Goal: Task Accomplishment & Management: Use online tool/utility

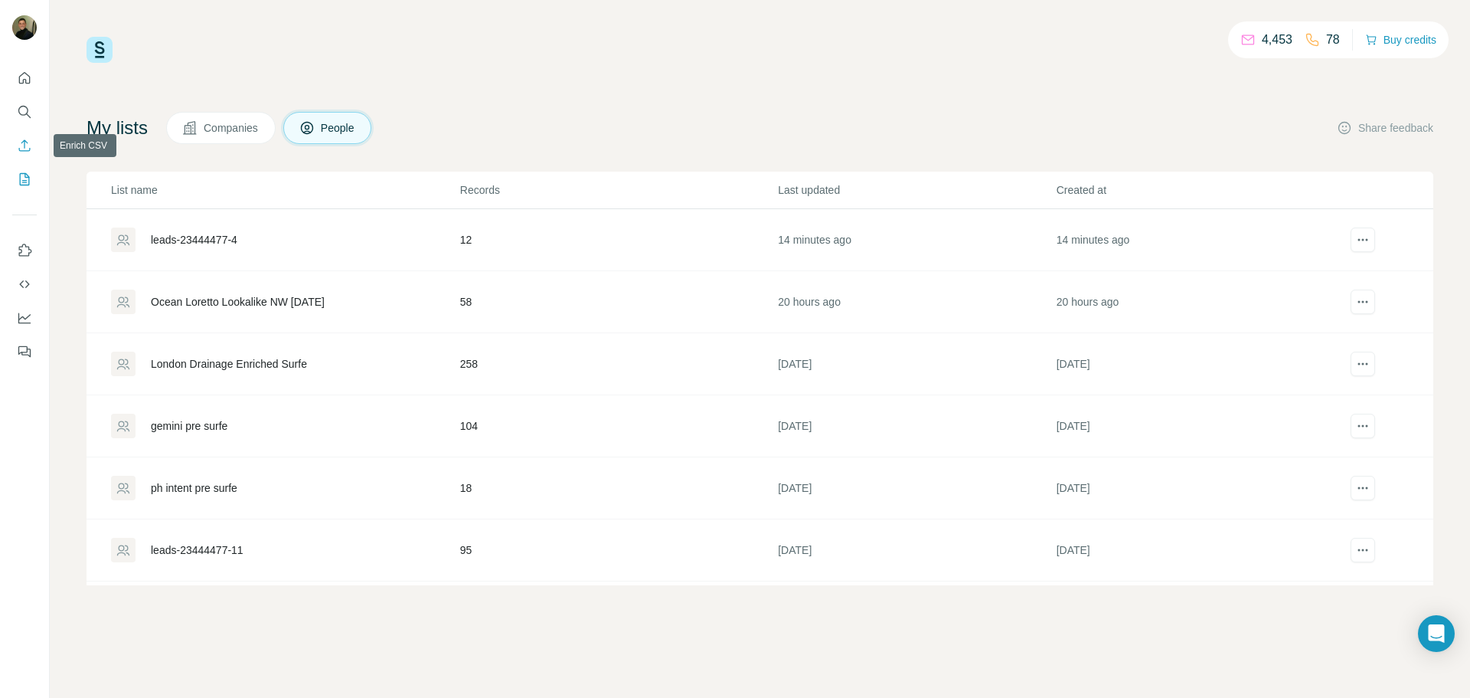
click at [32, 147] on button "Enrich CSV" at bounding box center [24, 146] width 25 height 28
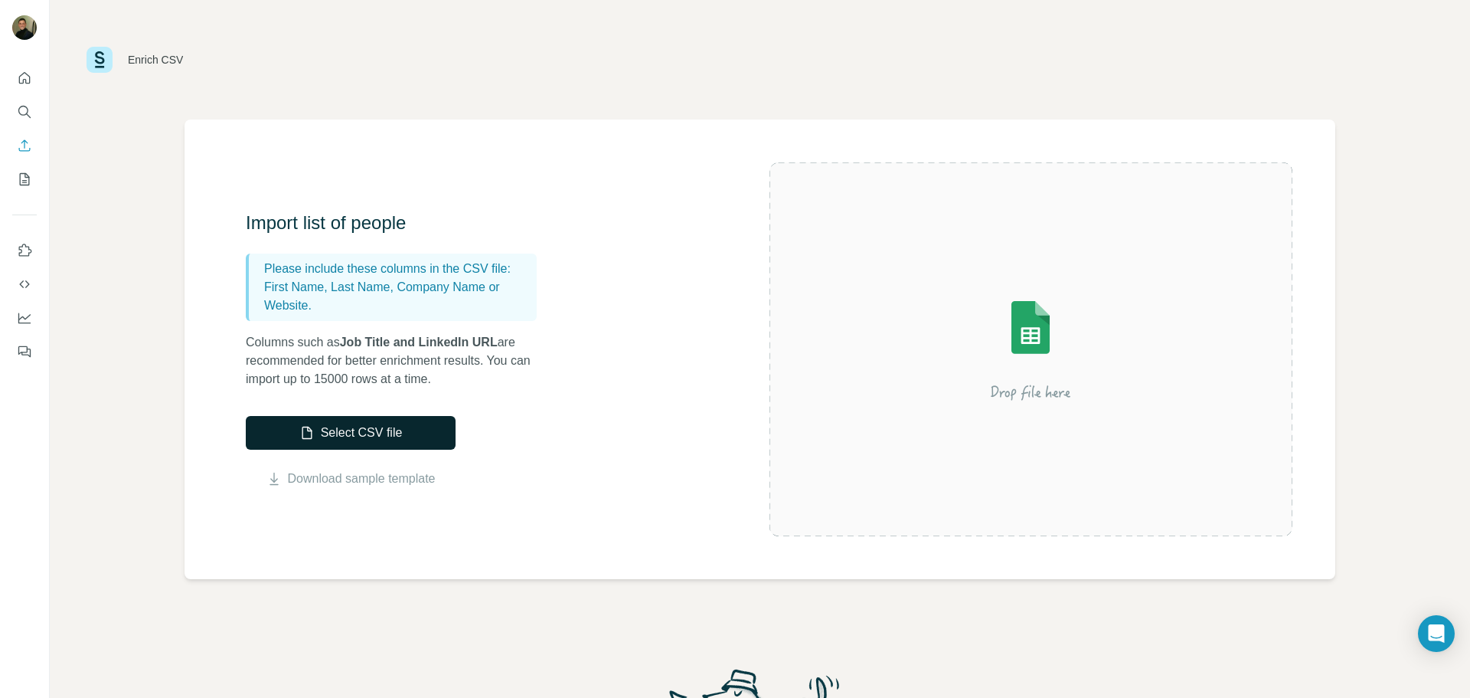
click at [379, 441] on button "Select CSV file" at bounding box center [351, 433] width 210 height 34
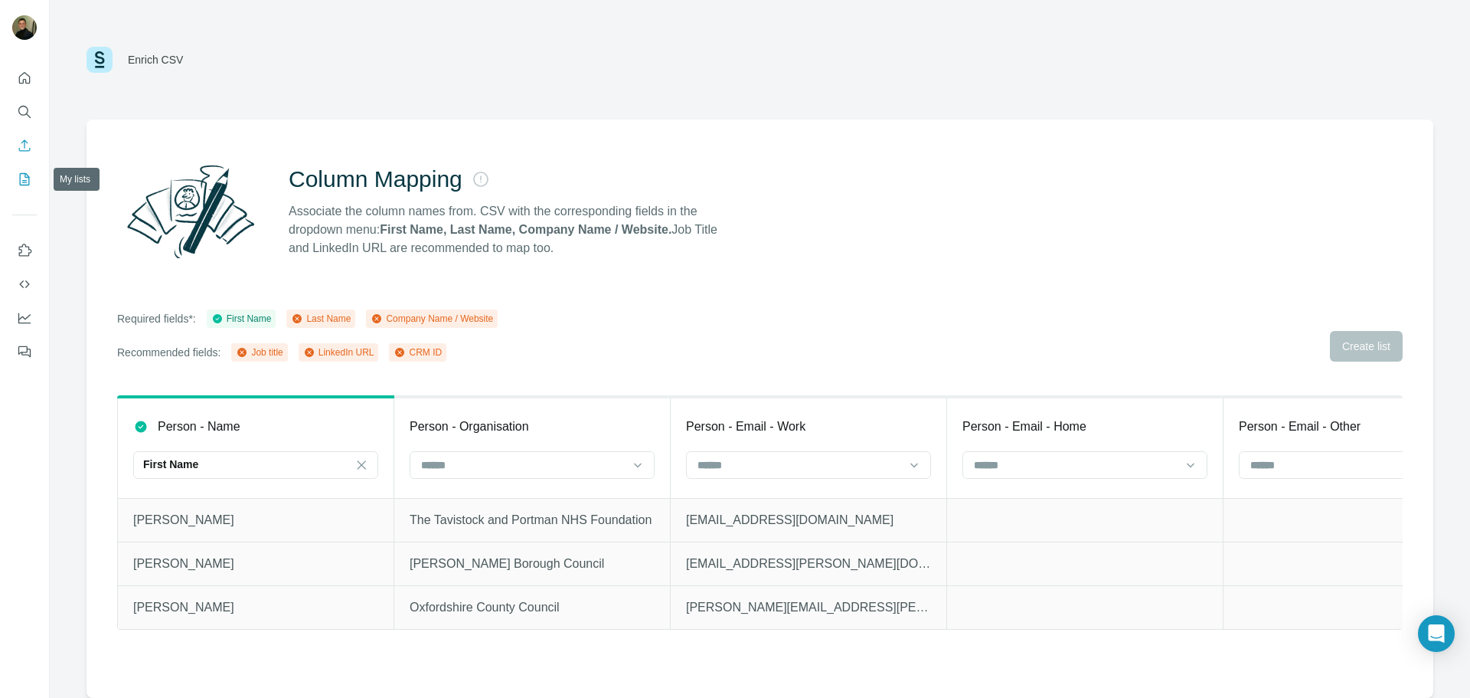
click at [18, 185] on icon "My lists" at bounding box center [24, 179] width 15 height 15
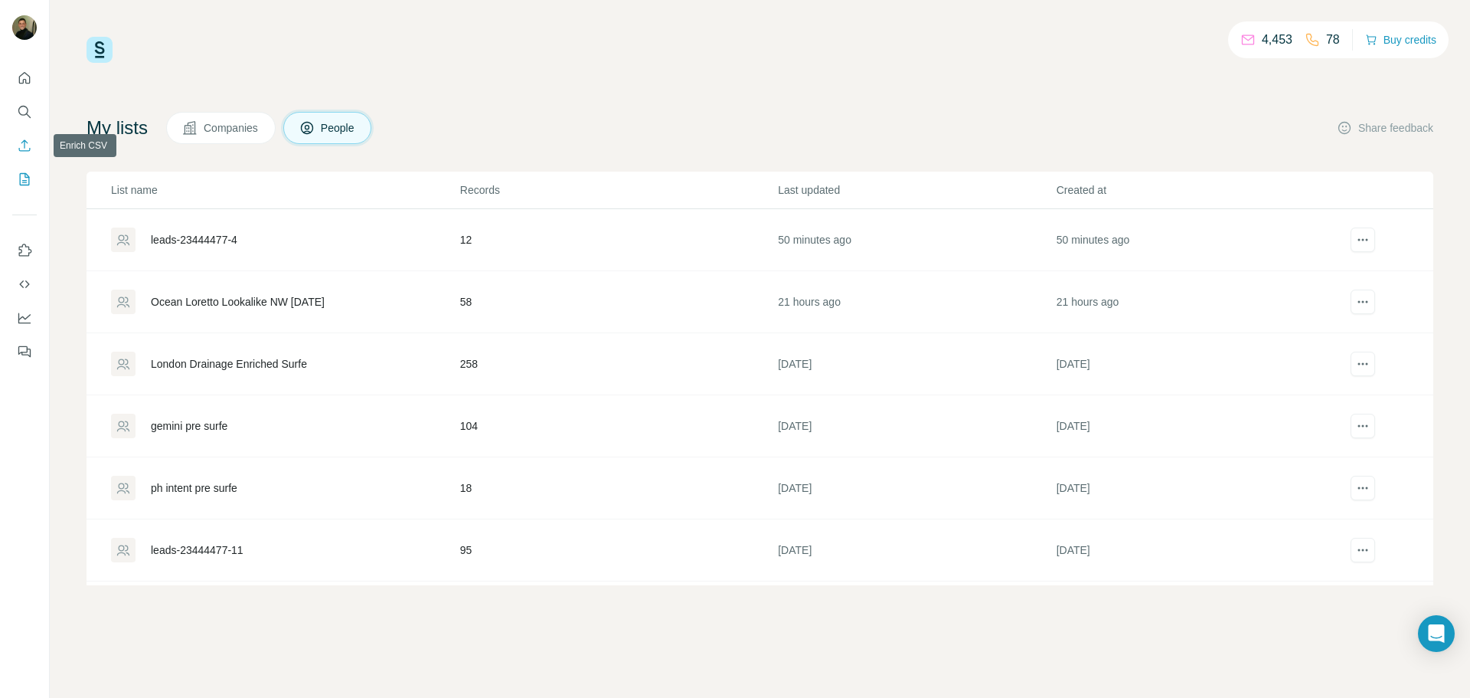
click at [18, 144] on icon "Enrich CSV" at bounding box center [24, 145] width 15 height 15
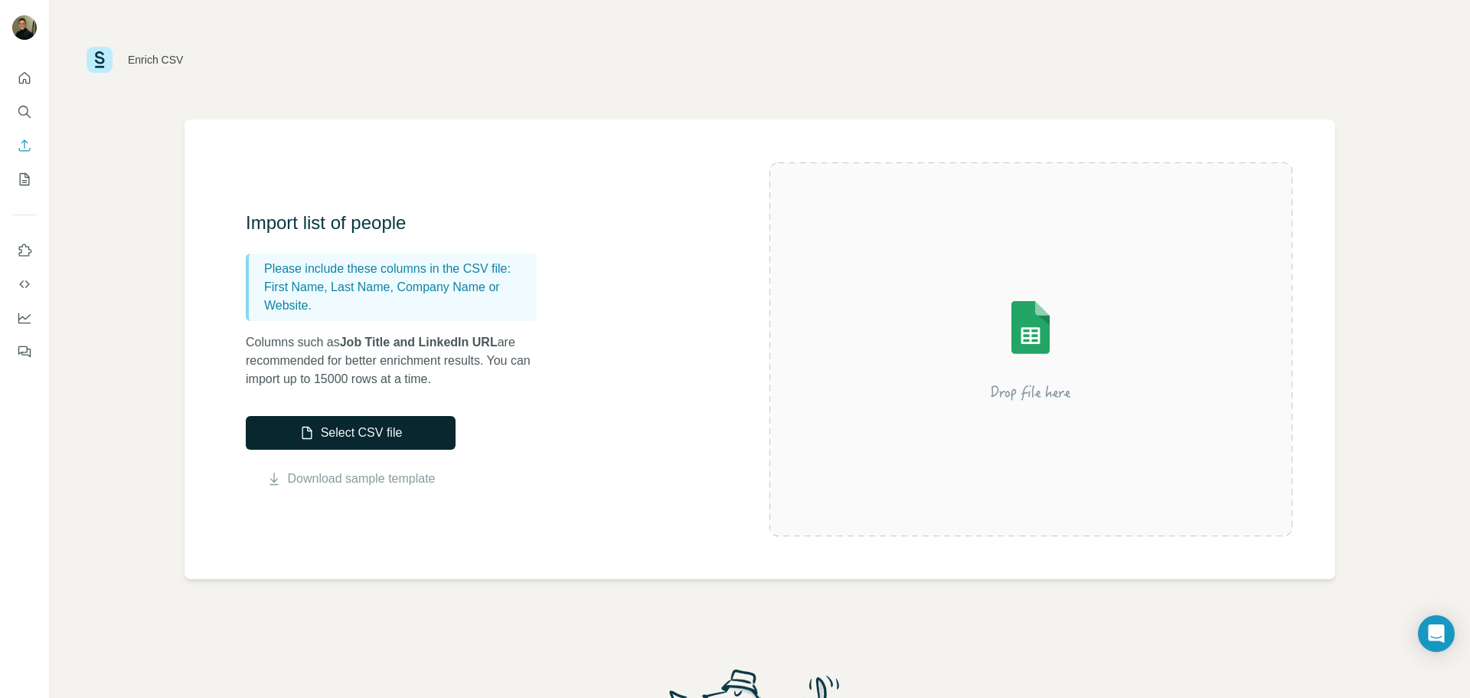
click at [425, 437] on button "Select CSV file" at bounding box center [351, 433] width 210 height 34
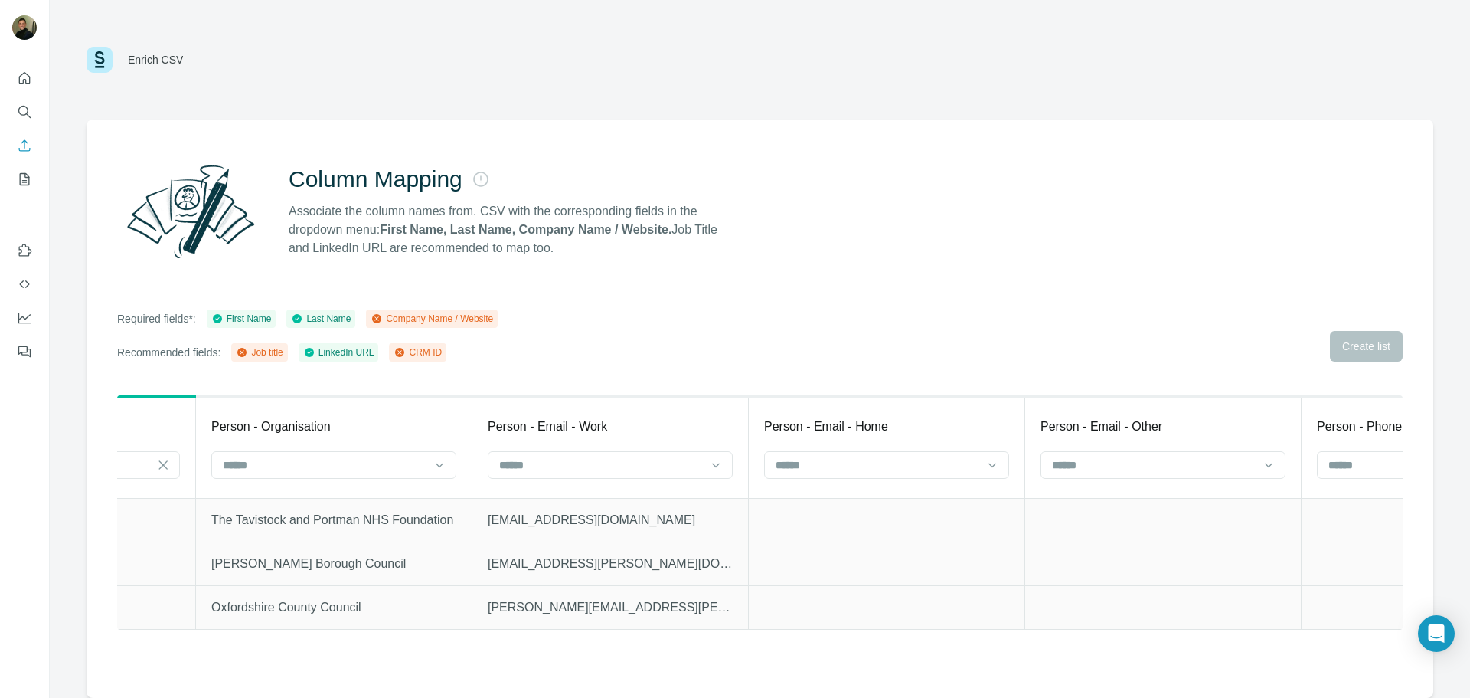
scroll to position [0, 204]
click at [378, 466] on input at bounding box center [318, 464] width 207 height 17
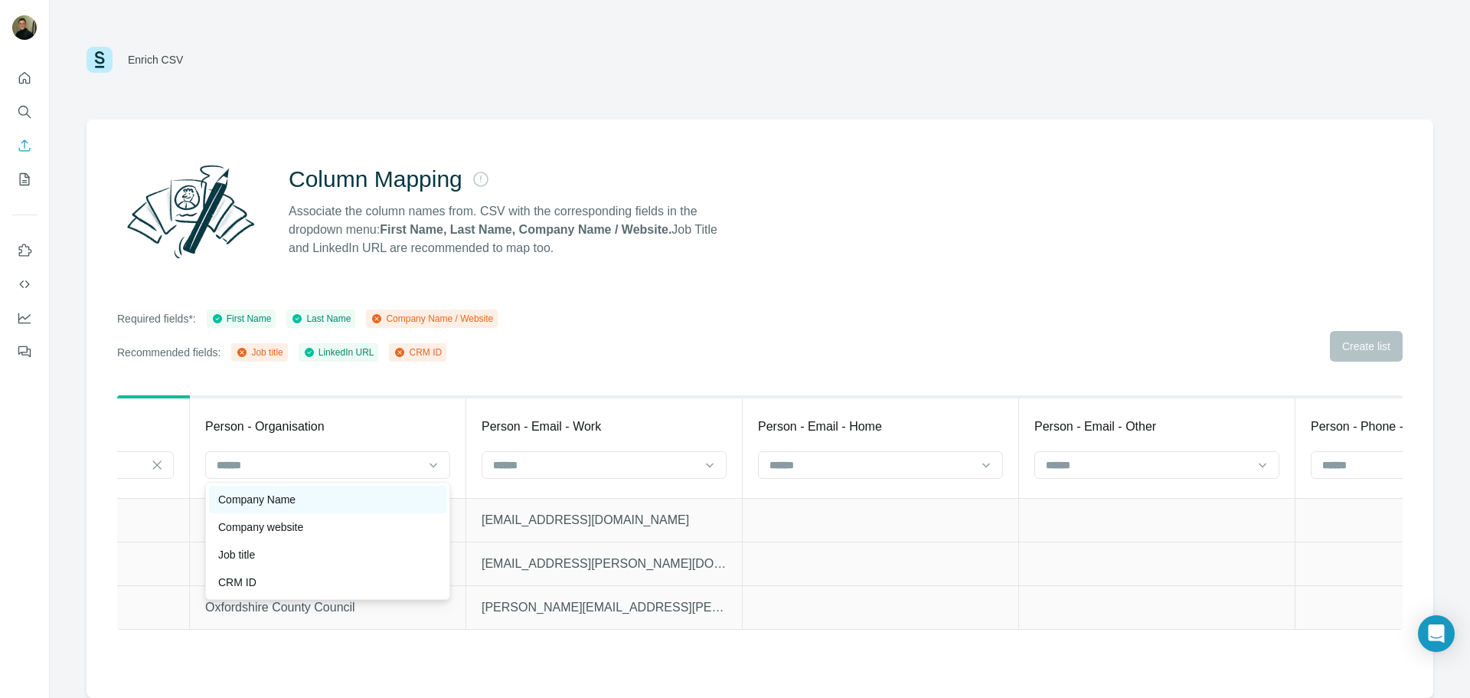
click at [358, 493] on div "Company Name" at bounding box center [327, 499] width 219 height 15
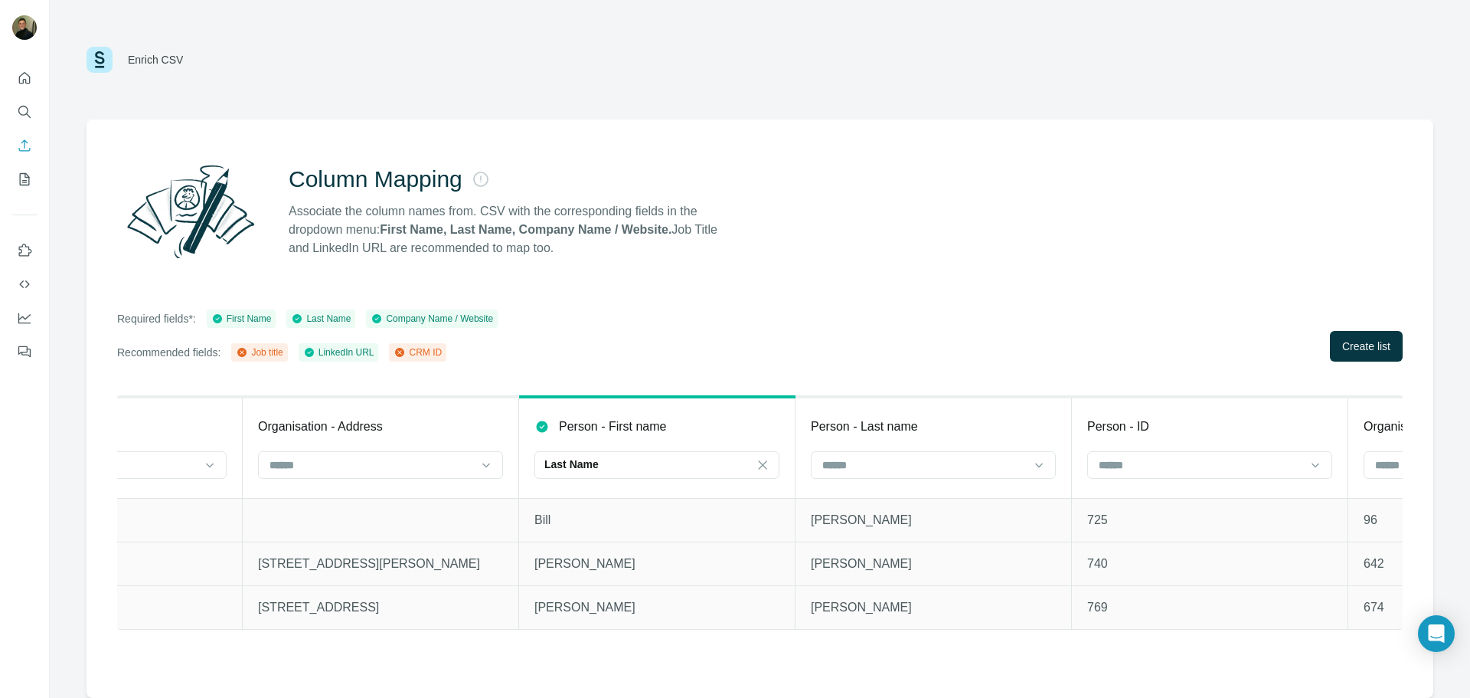
scroll to position [0, 3479]
click at [597, 469] on div "Last Name" at bounding box center [638, 463] width 207 height 15
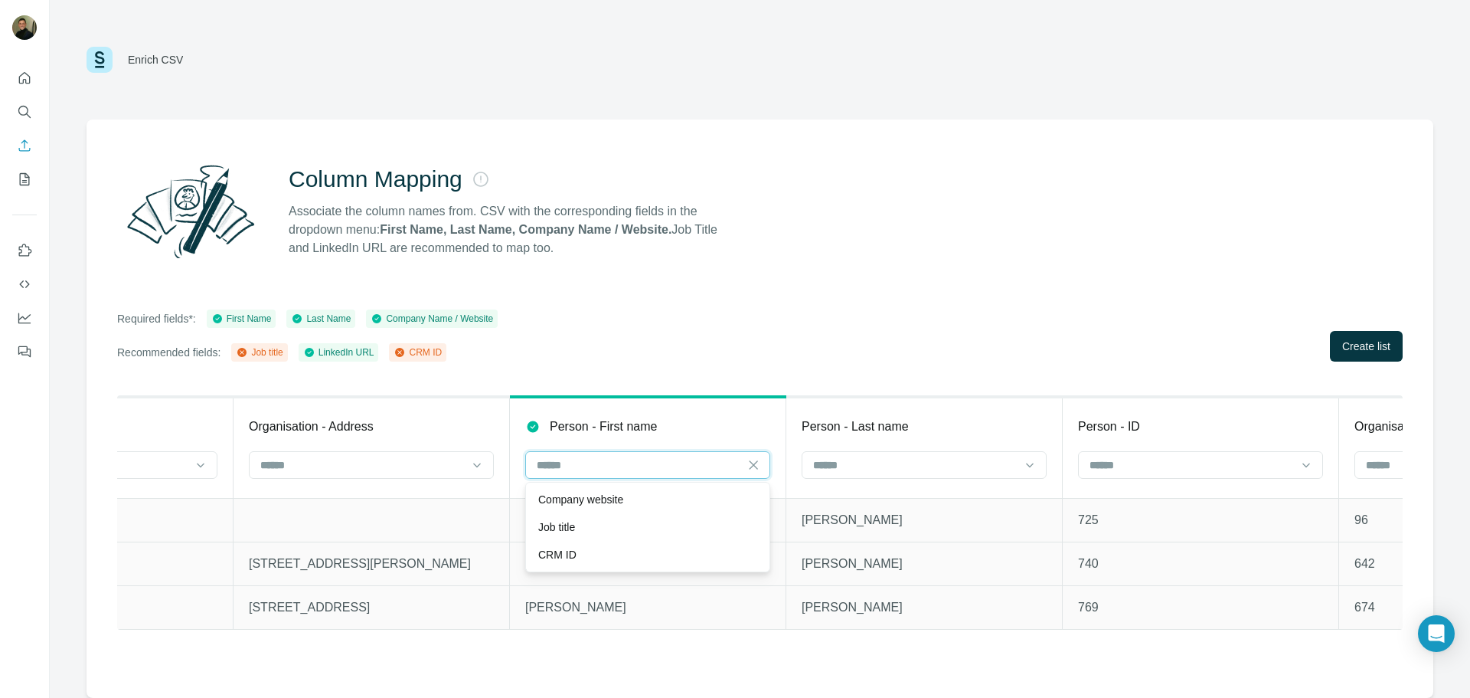
scroll to position [0, 0]
click at [752, 468] on icon at bounding box center [753, 464] width 15 height 15
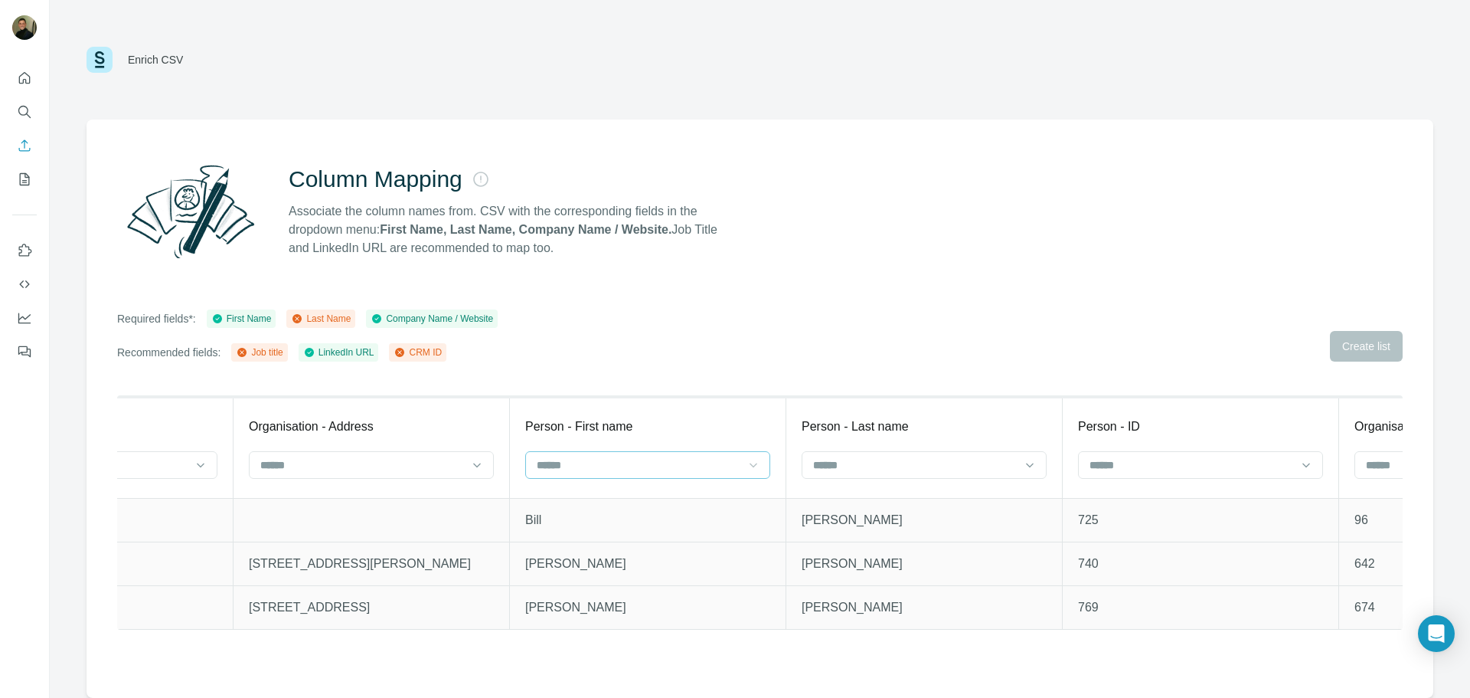
click at [682, 469] on input at bounding box center [638, 464] width 207 height 17
click at [898, 470] on input at bounding box center [915, 464] width 207 height 17
click at [879, 501] on div "Last Name" at bounding box center [924, 499] width 219 height 15
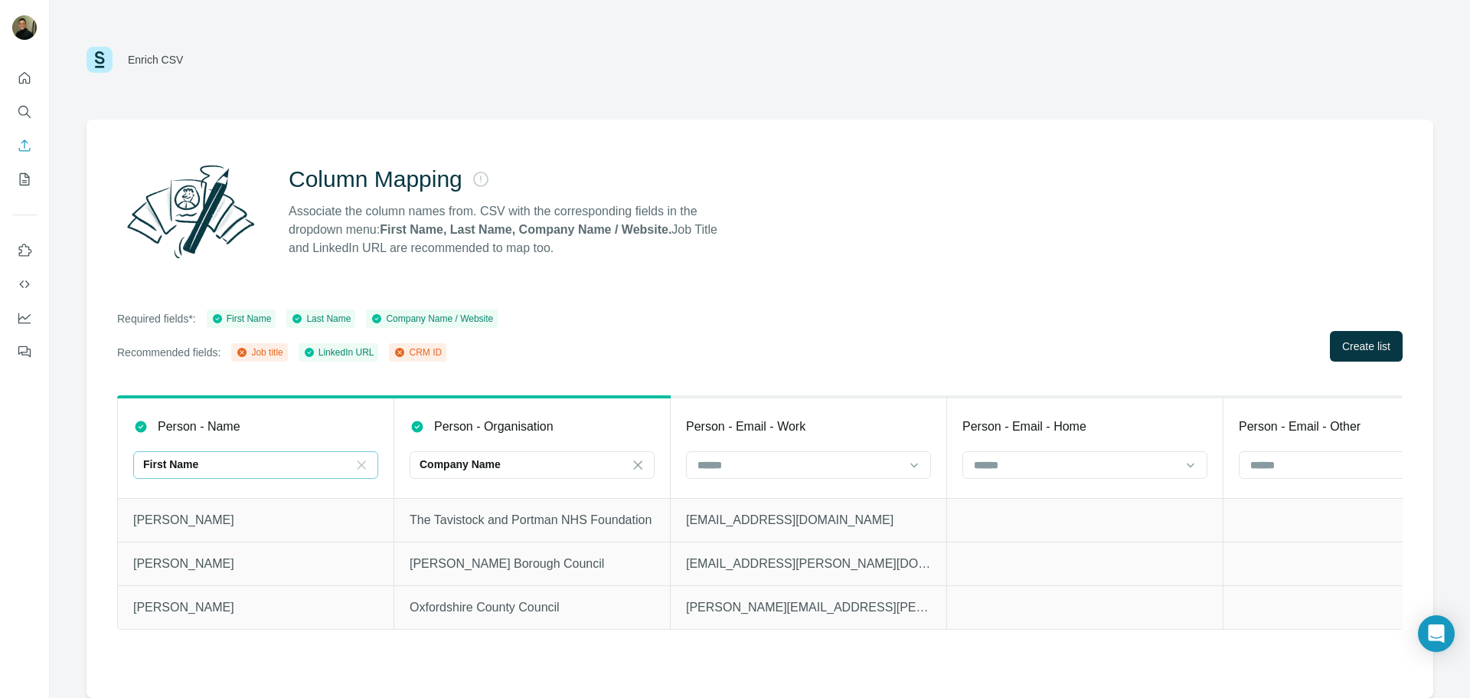
click at [368, 467] on icon at bounding box center [361, 464] width 15 height 15
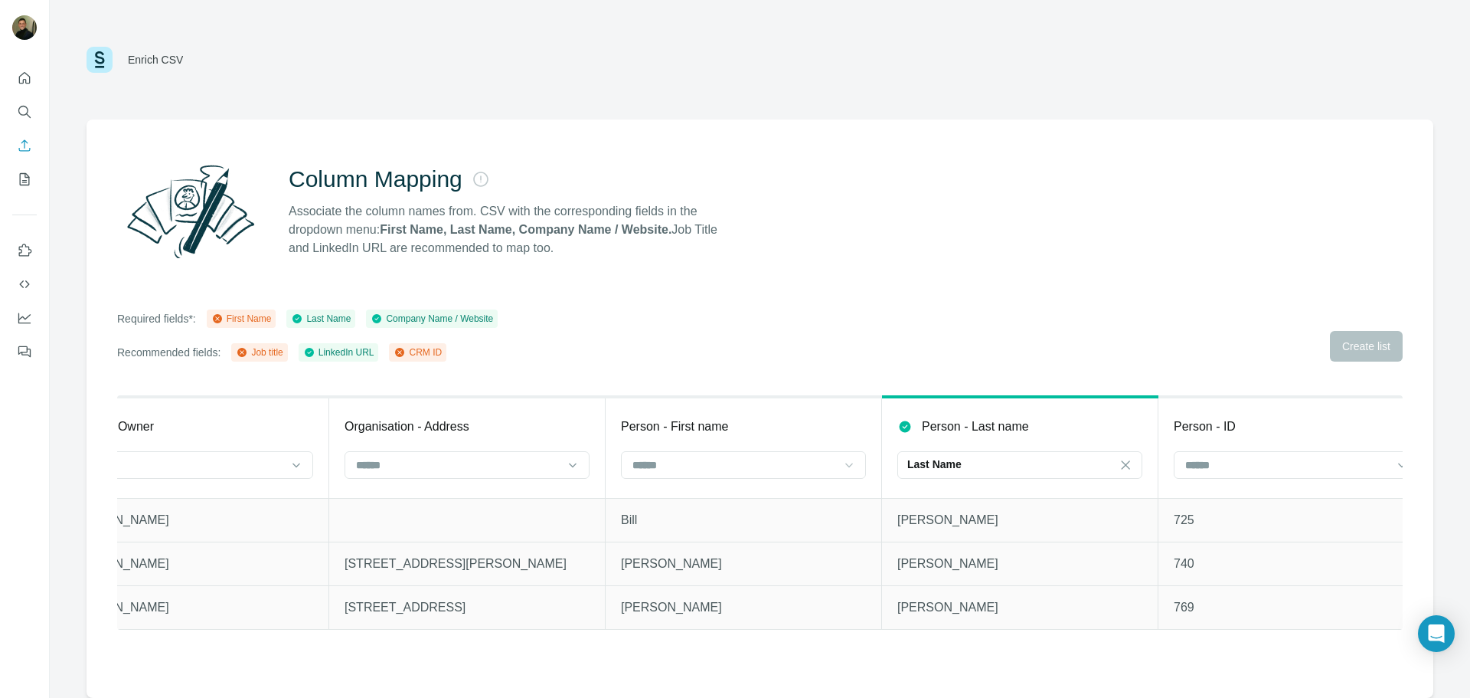
scroll to position [0, 3390]
click at [777, 466] on input at bounding box center [727, 464] width 207 height 17
click at [734, 495] on div "First Name" at bounding box center [736, 499] width 219 height 15
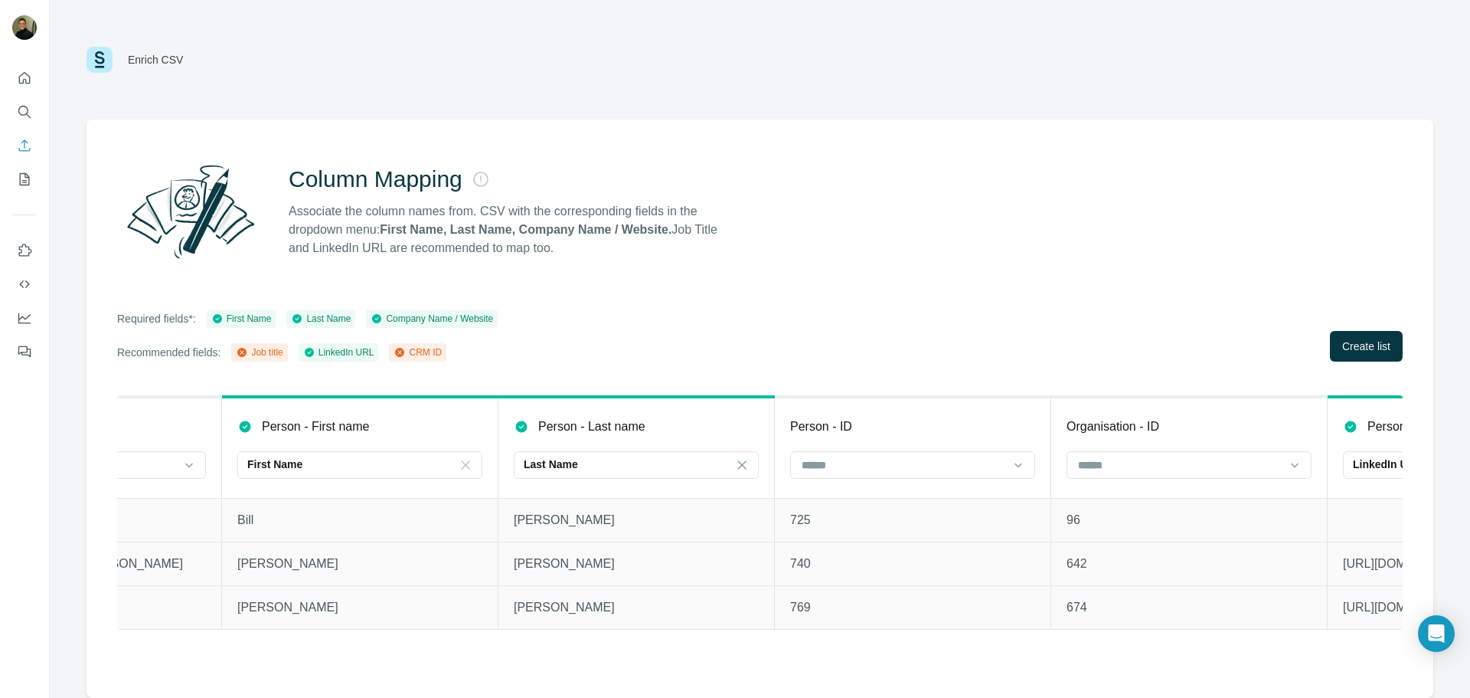
scroll to position [0, 3968]
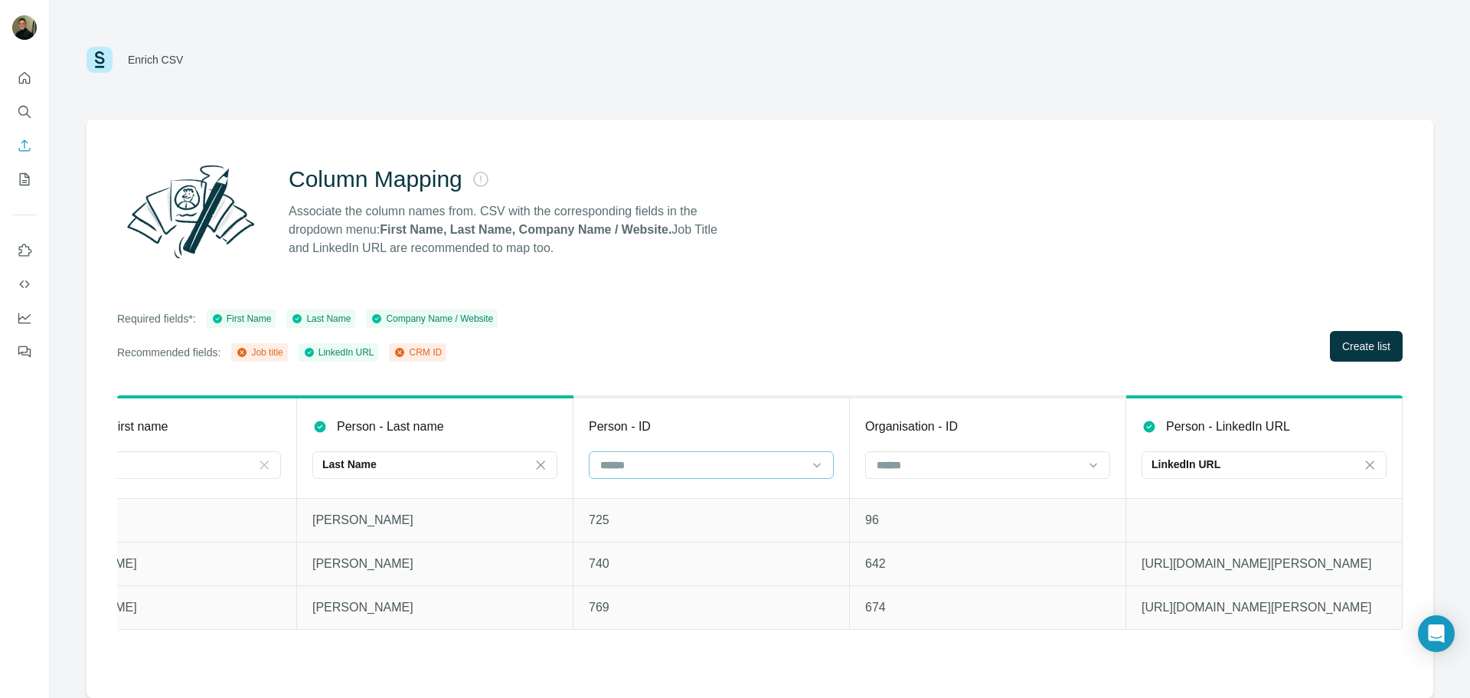
click at [738, 463] on input at bounding box center [702, 464] width 207 height 17
click at [685, 552] on div "CRM ID" at bounding box center [711, 554] width 219 height 15
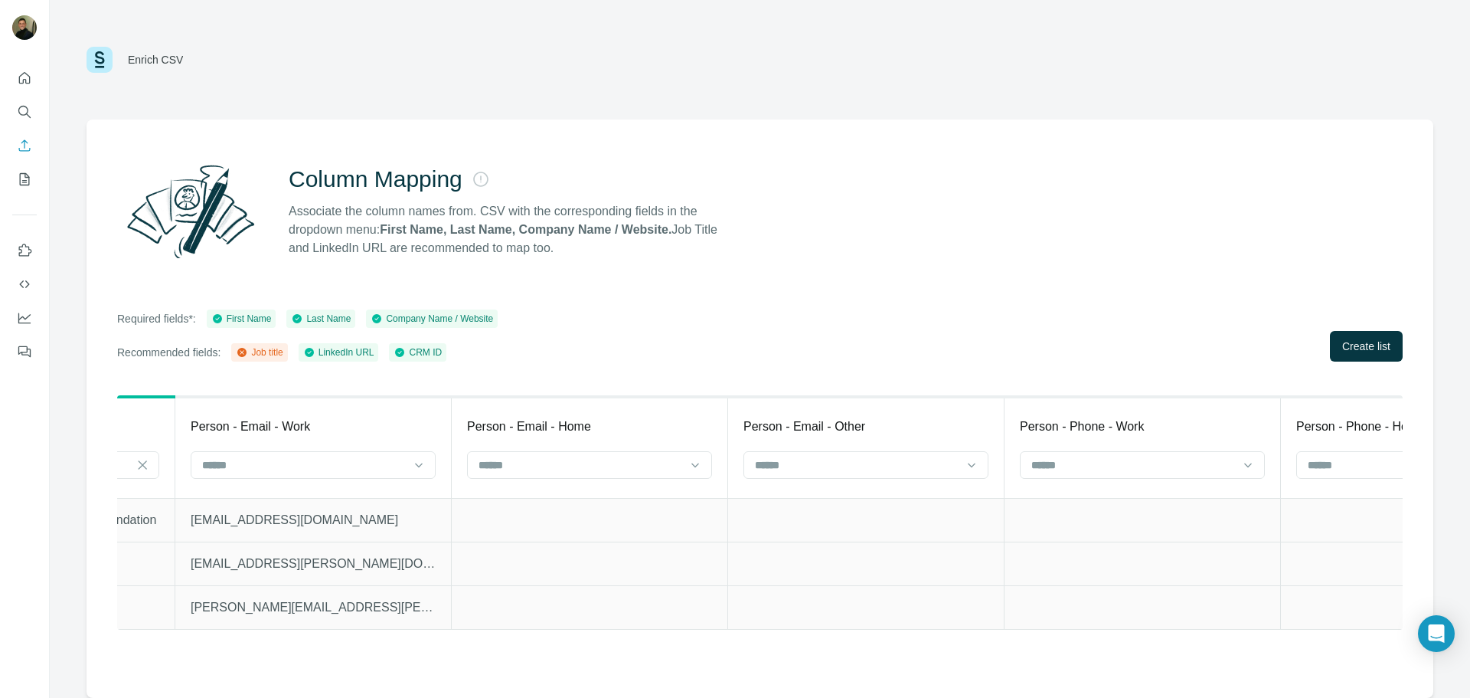
scroll to position [0, 467]
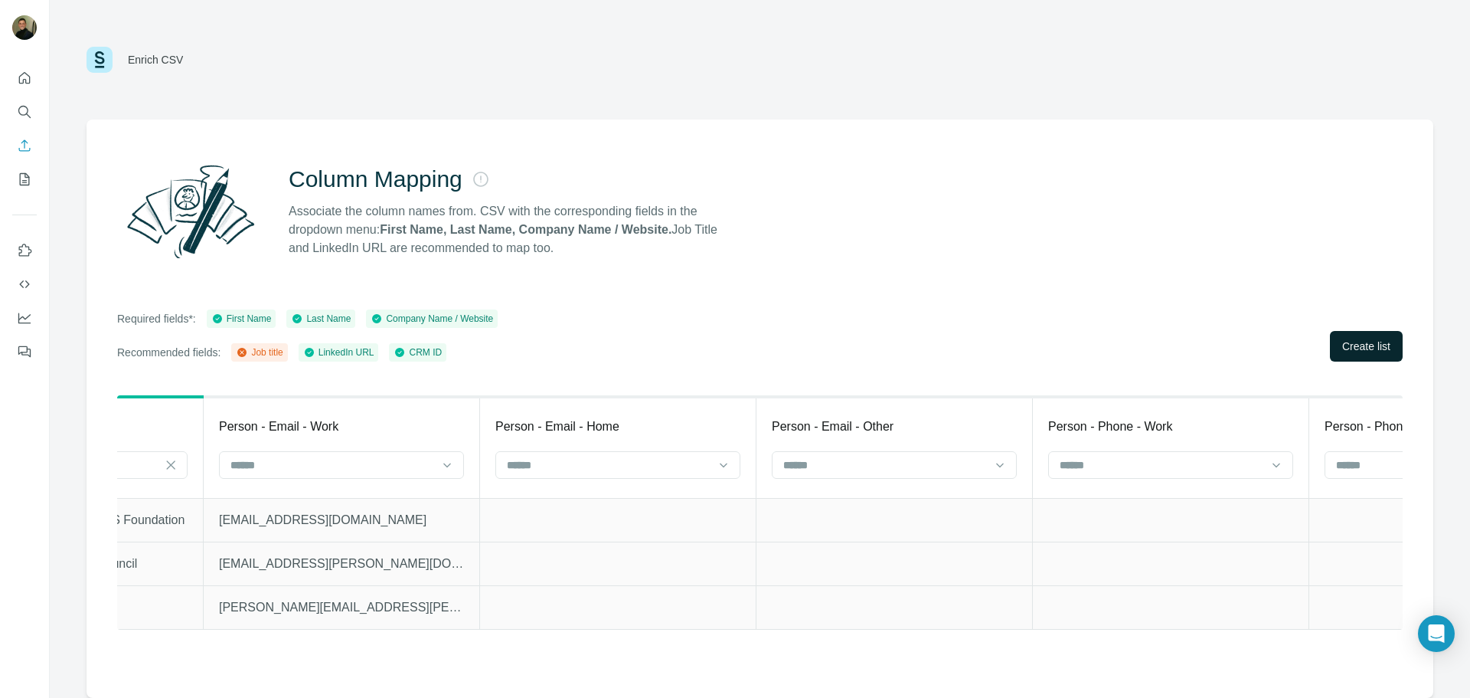
click at [1379, 358] on button "Create list" at bounding box center [1366, 346] width 73 height 31
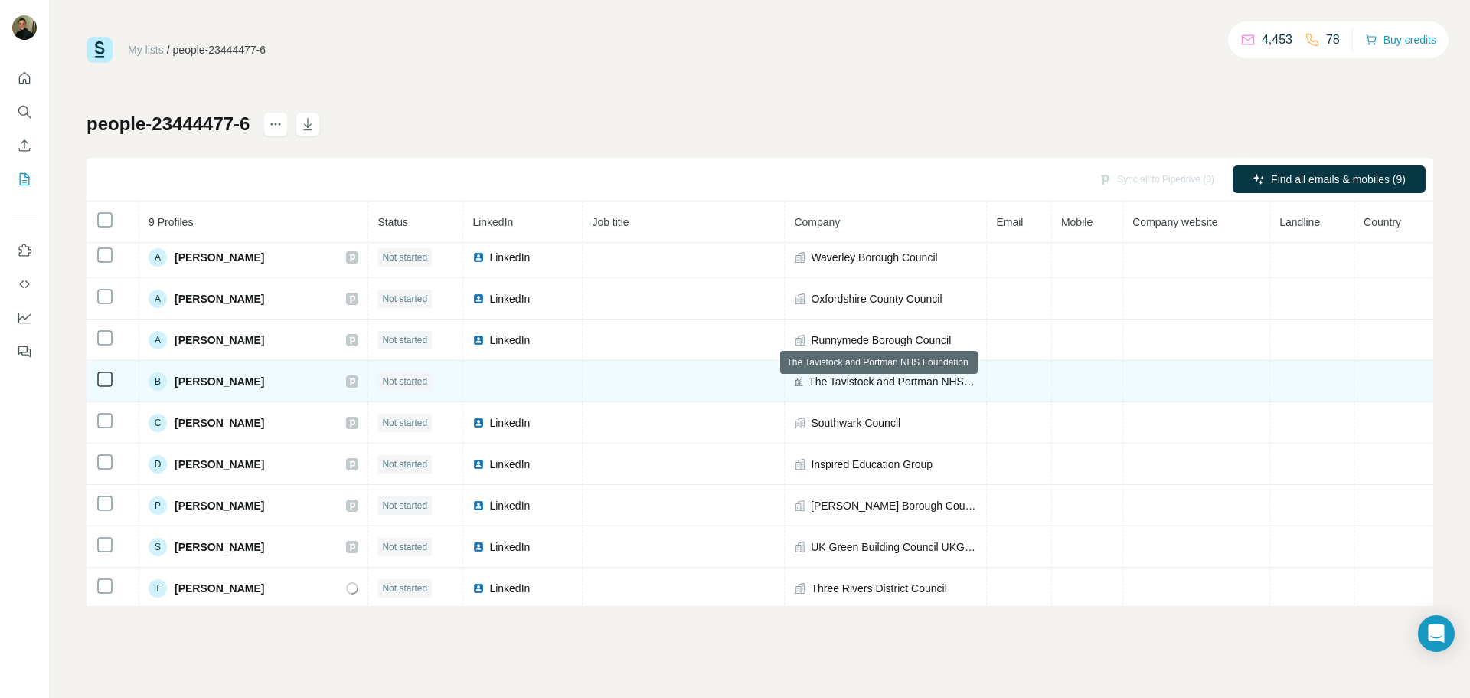
scroll to position [9, 0]
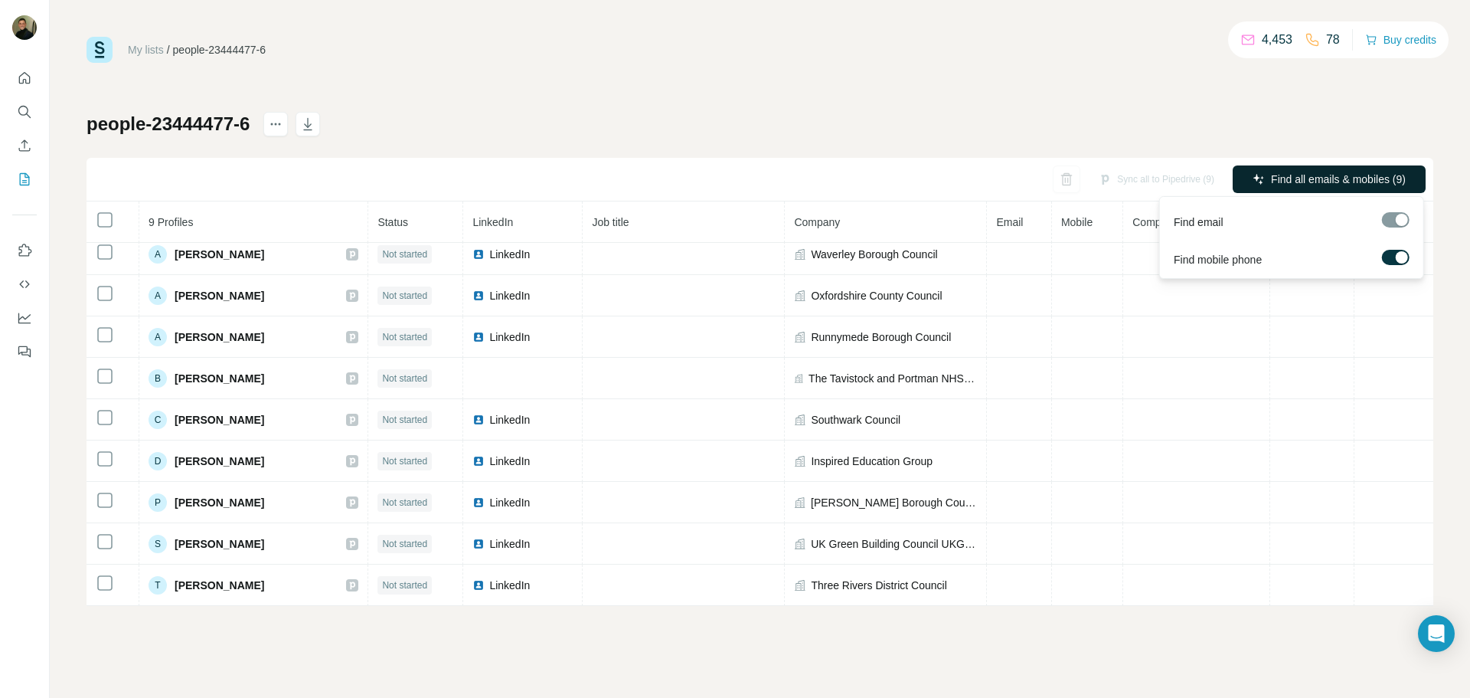
click at [1297, 191] on button "Find all emails & mobiles (9)" at bounding box center [1329, 179] width 193 height 28
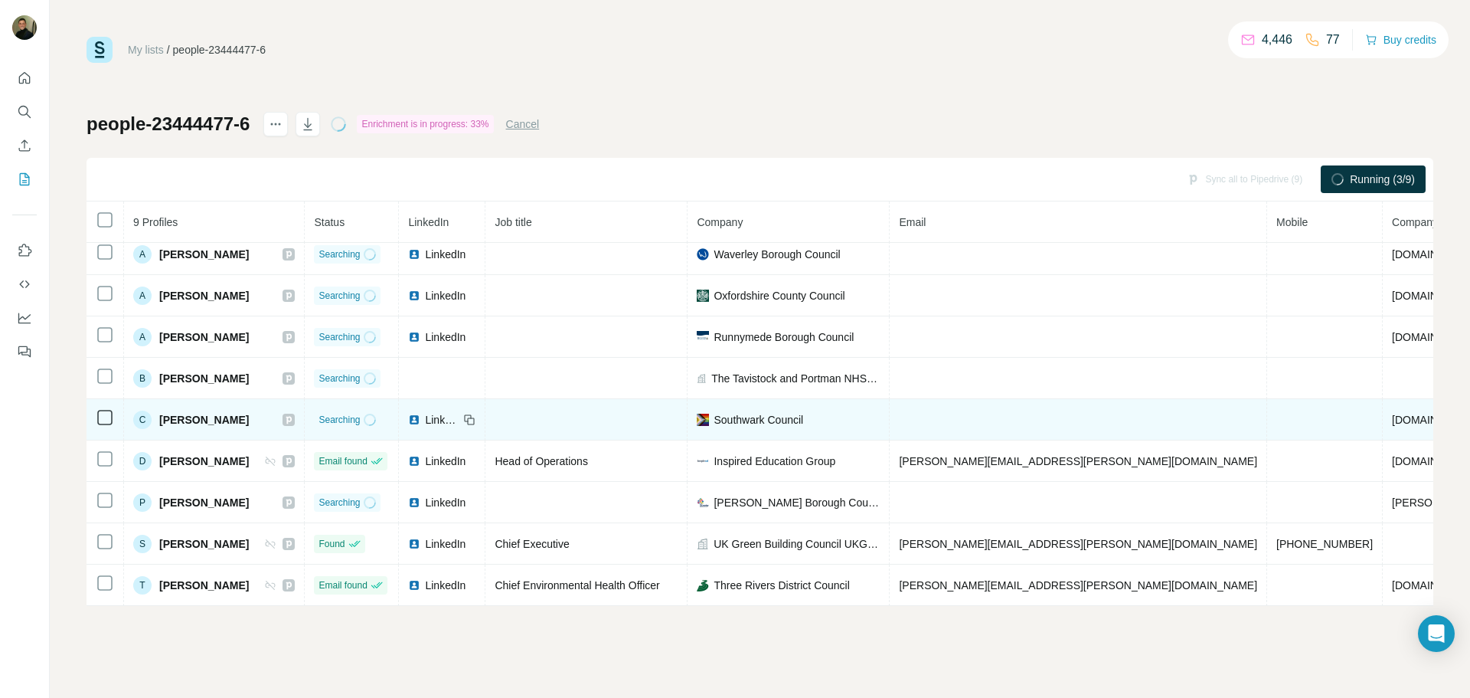
scroll to position [17, 0]
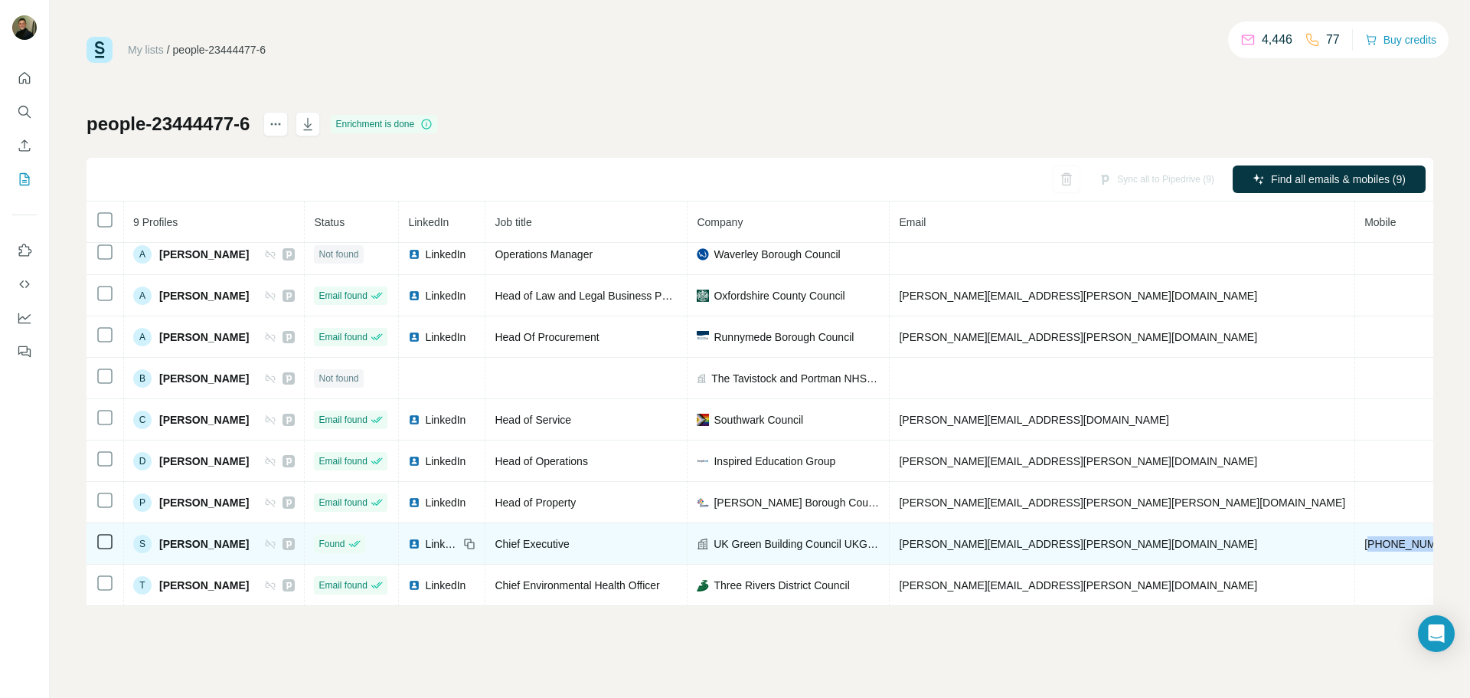
drag, startPoint x: 1215, startPoint y: 537, endPoint x: 1137, endPoint y: 539, distance: 78.2
click at [1356, 539] on td "[PHONE_NUMBER]" at bounding box center [1414, 543] width 116 height 41
copy span "447973302332"
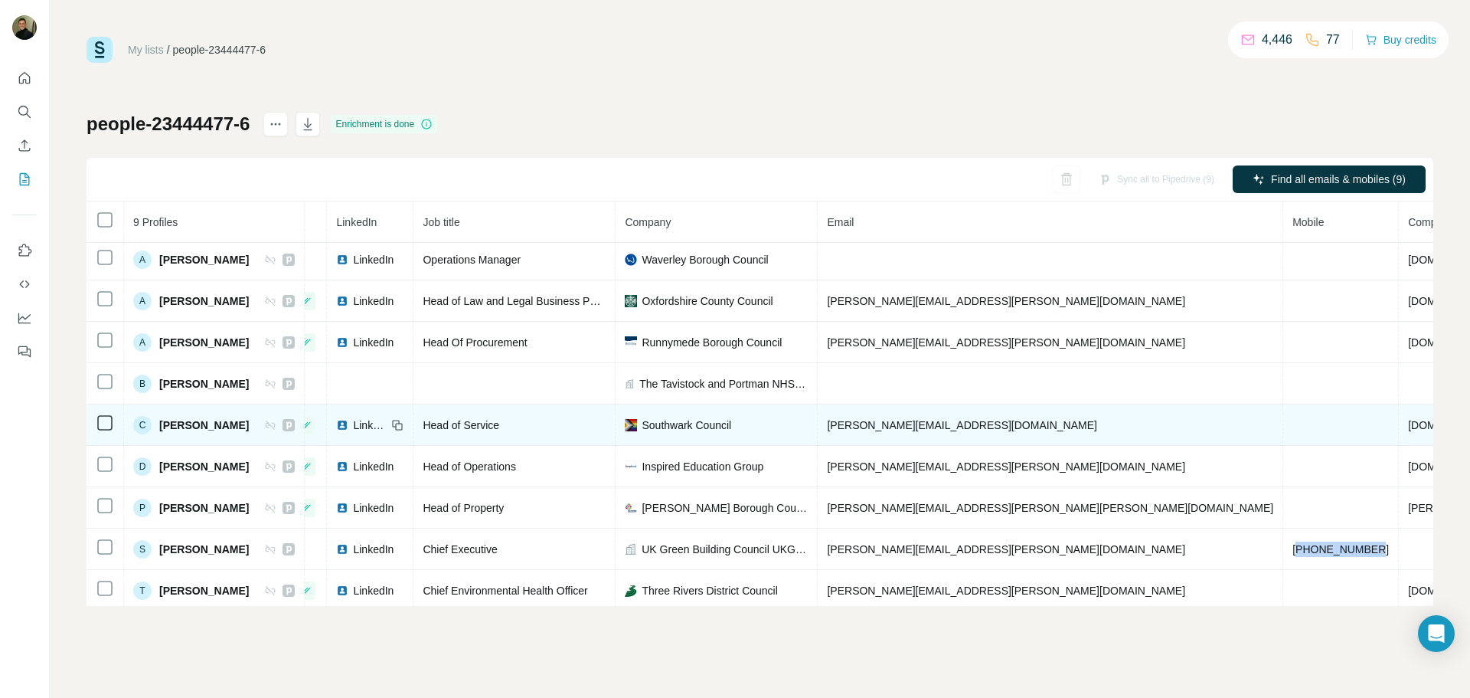
scroll to position [0, 72]
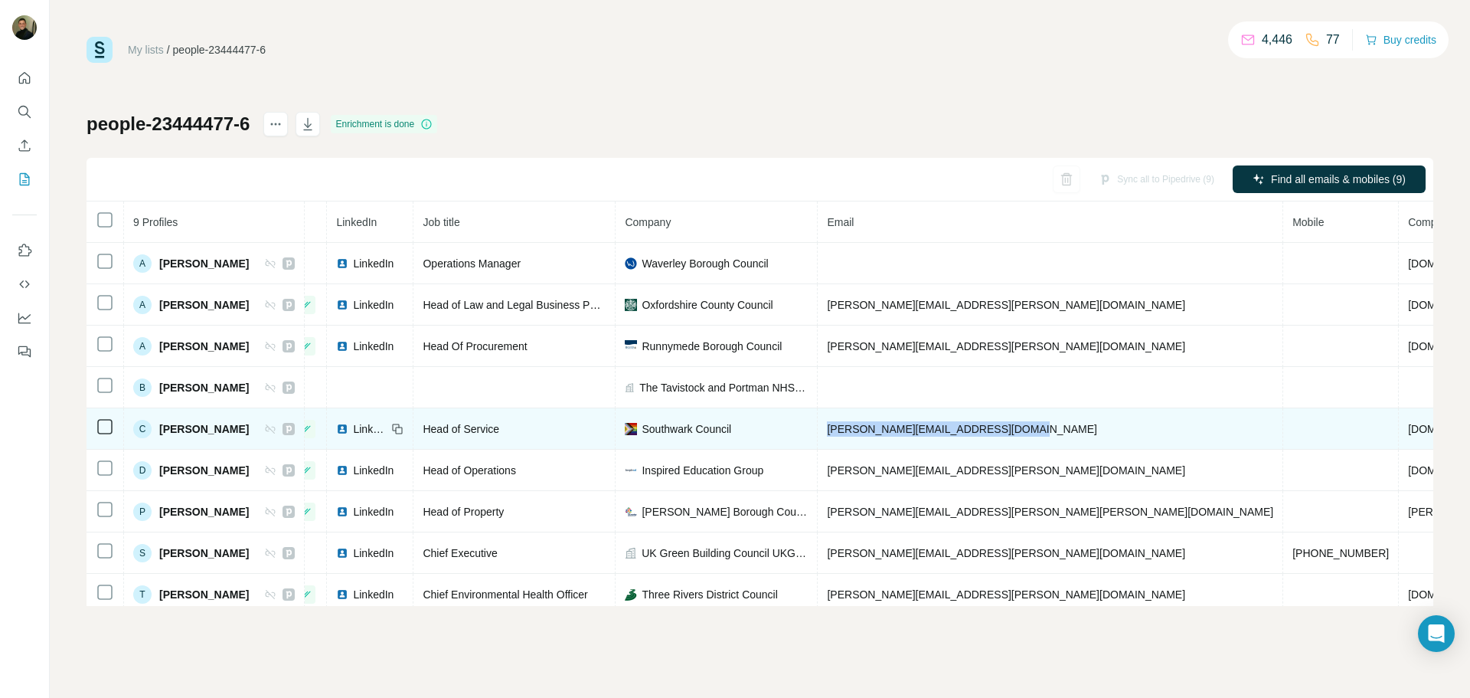
drag, startPoint x: 1034, startPoint y: 424, endPoint x: 824, endPoint y: 427, distance: 209.9
click at [824, 427] on tr "C [PERSON_NAME] Email found LinkedIn Head of Service Southwark Council [PERSON_…" at bounding box center [899, 428] width 1768 height 41
copy tr "[PERSON_NAME][EMAIL_ADDRESS][DOMAIN_NAME]"
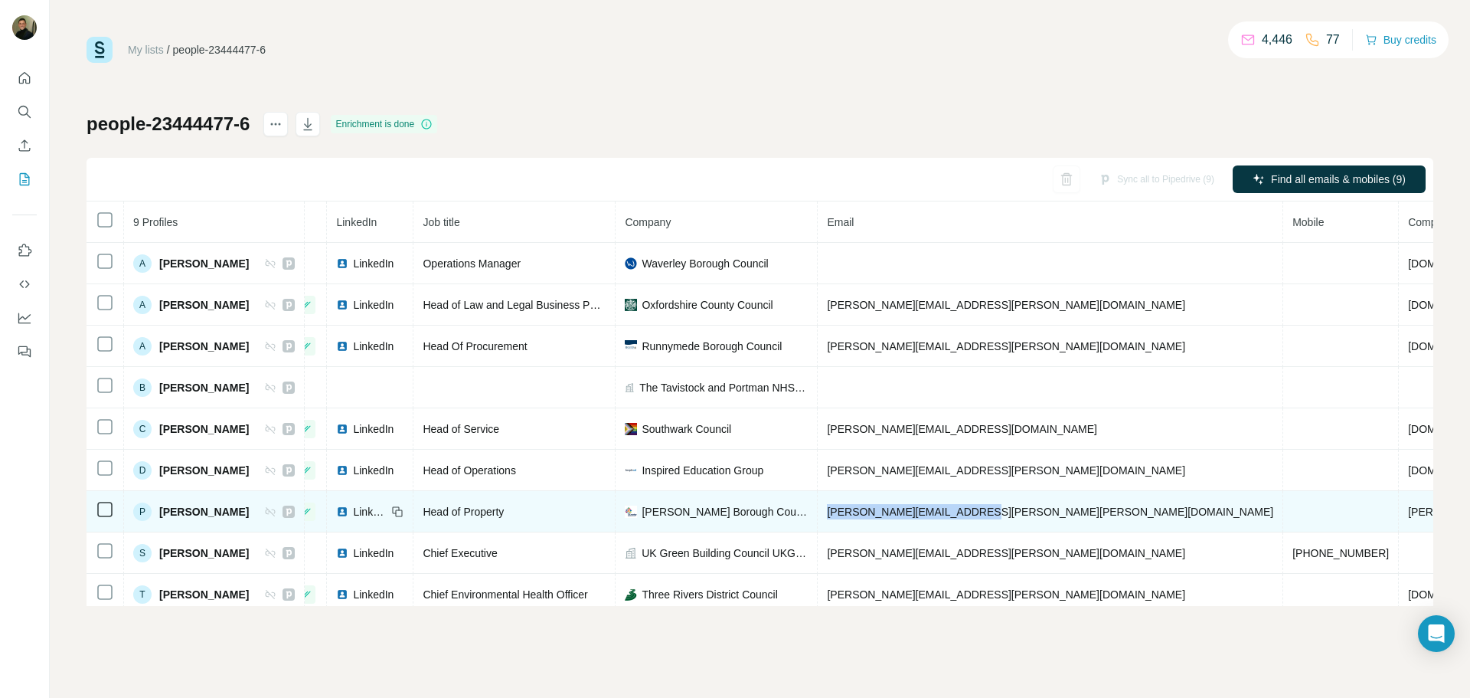
drag, startPoint x: 980, startPoint y: 511, endPoint x: 834, endPoint y: 511, distance: 145.5
click at [834, 511] on td "[PERSON_NAME][EMAIL_ADDRESS][PERSON_NAME][PERSON_NAME][DOMAIN_NAME]" at bounding box center [1051, 511] width 466 height 41
copy span "[PERSON_NAME][EMAIL_ADDRESS][PERSON_NAME][PERSON_NAME][DOMAIN_NAME]"
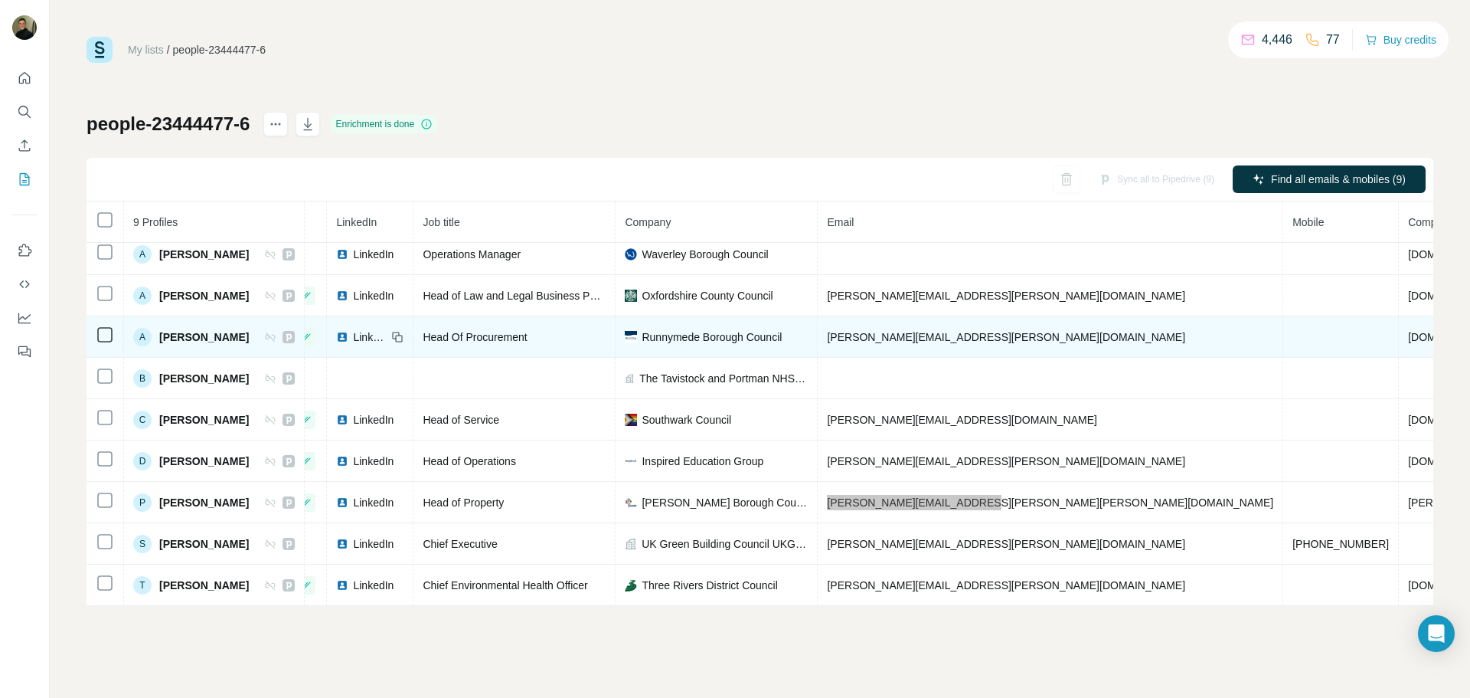
scroll to position [17, 72]
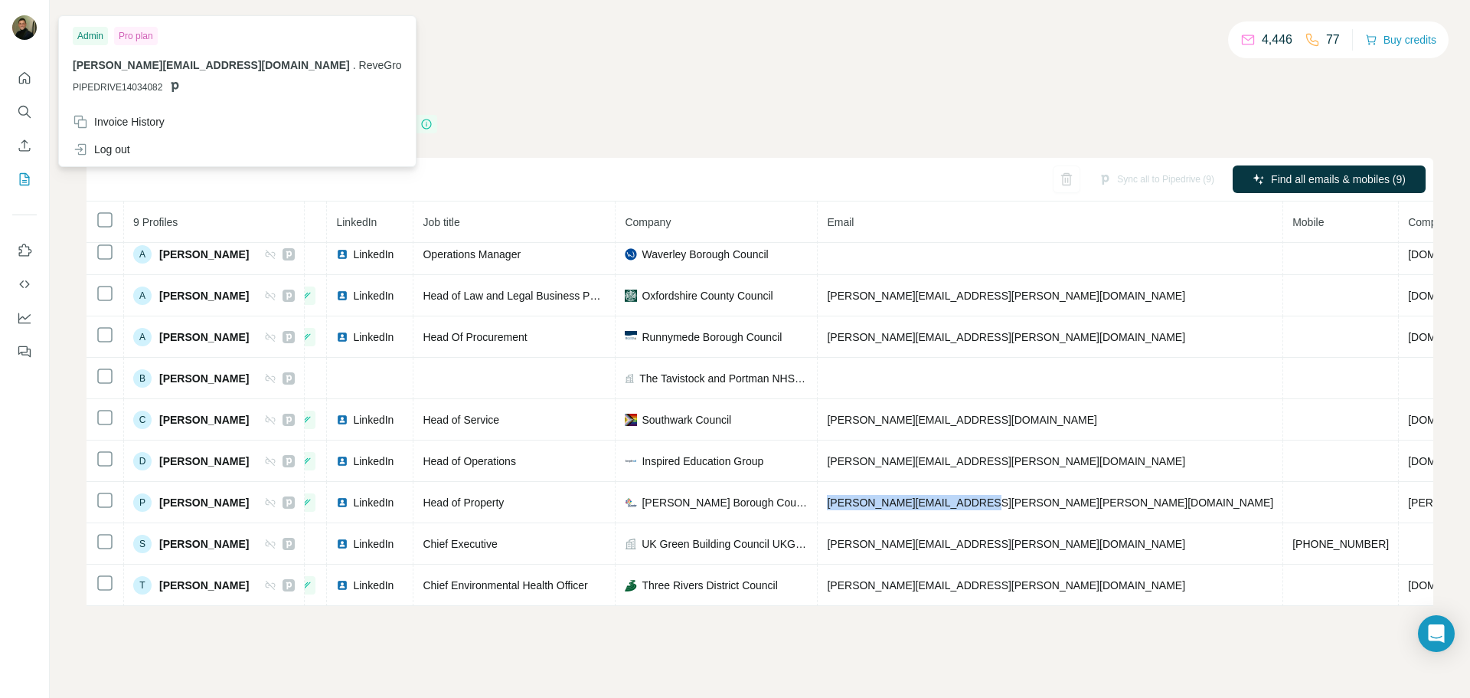
click at [25, 37] on img at bounding box center [24, 27] width 25 height 25
click at [25, 69] on button "Quick start" at bounding box center [24, 78] width 25 height 28
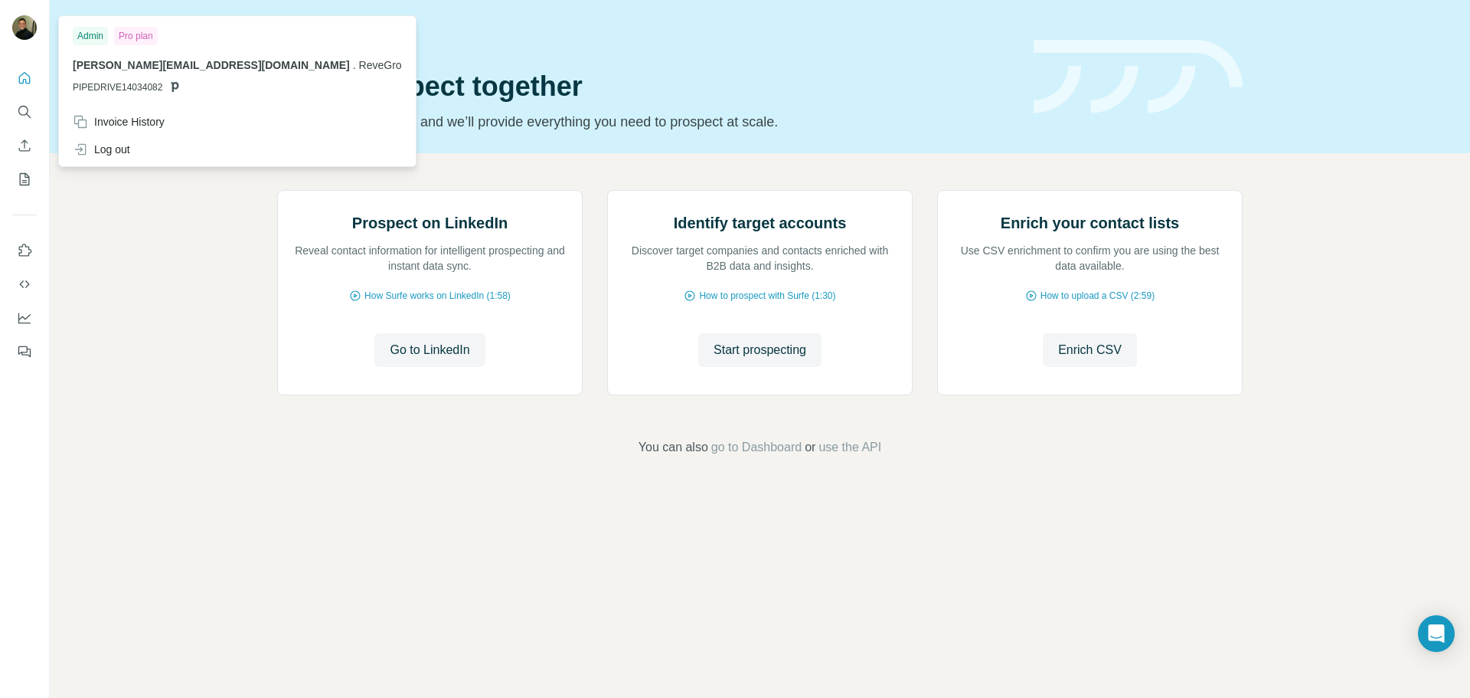
click at [28, 28] on img at bounding box center [24, 27] width 25 height 25
click at [27, 32] on img at bounding box center [24, 27] width 25 height 25
click at [23, 150] on icon "Enrich CSV" at bounding box center [24, 145] width 15 height 15
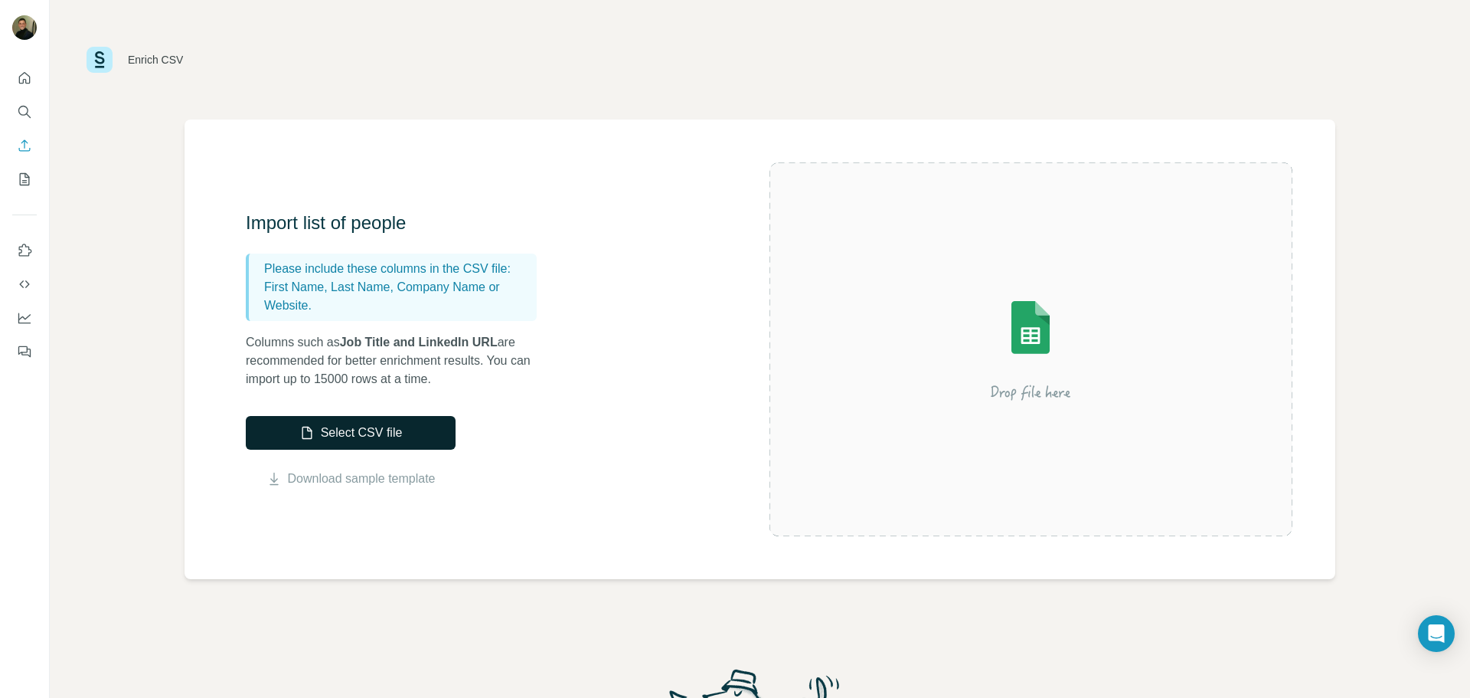
click at [390, 428] on button "Select CSV file" at bounding box center [351, 433] width 210 height 34
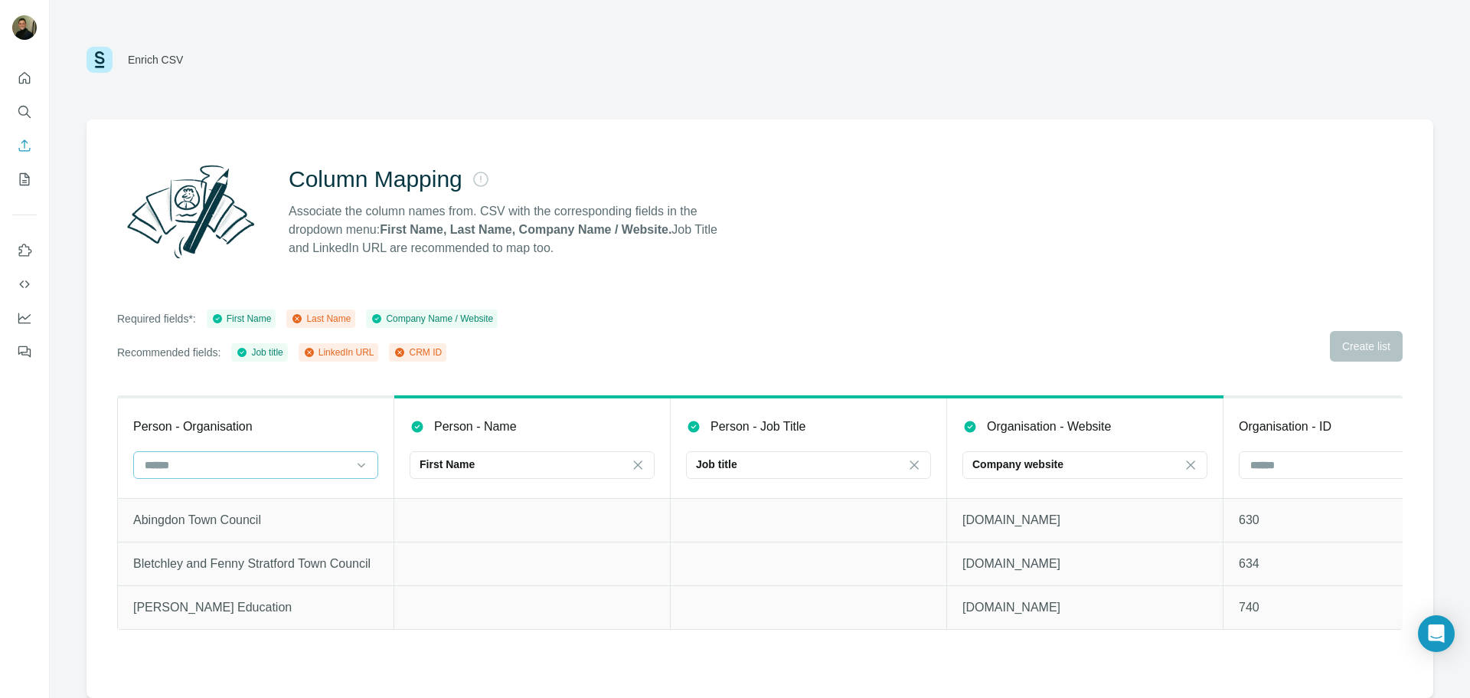
click at [340, 466] on input at bounding box center [246, 464] width 207 height 17
click at [296, 520] on div "Company Name" at bounding box center [255, 526] width 219 height 15
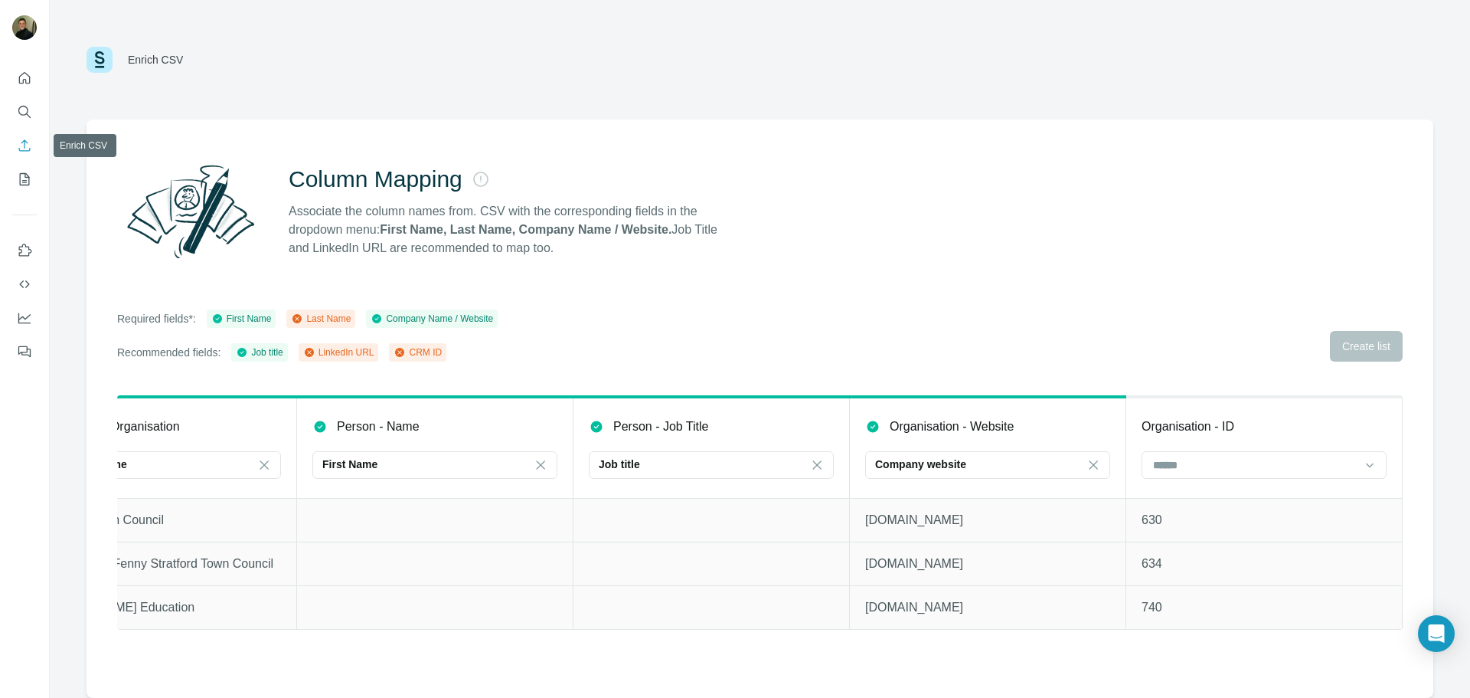
click at [21, 142] on icon "Enrich CSV" at bounding box center [24, 145] width 15 height 15
click at [28, 102] on button "Search" at bounding box center [24, 112] width 25 height 28
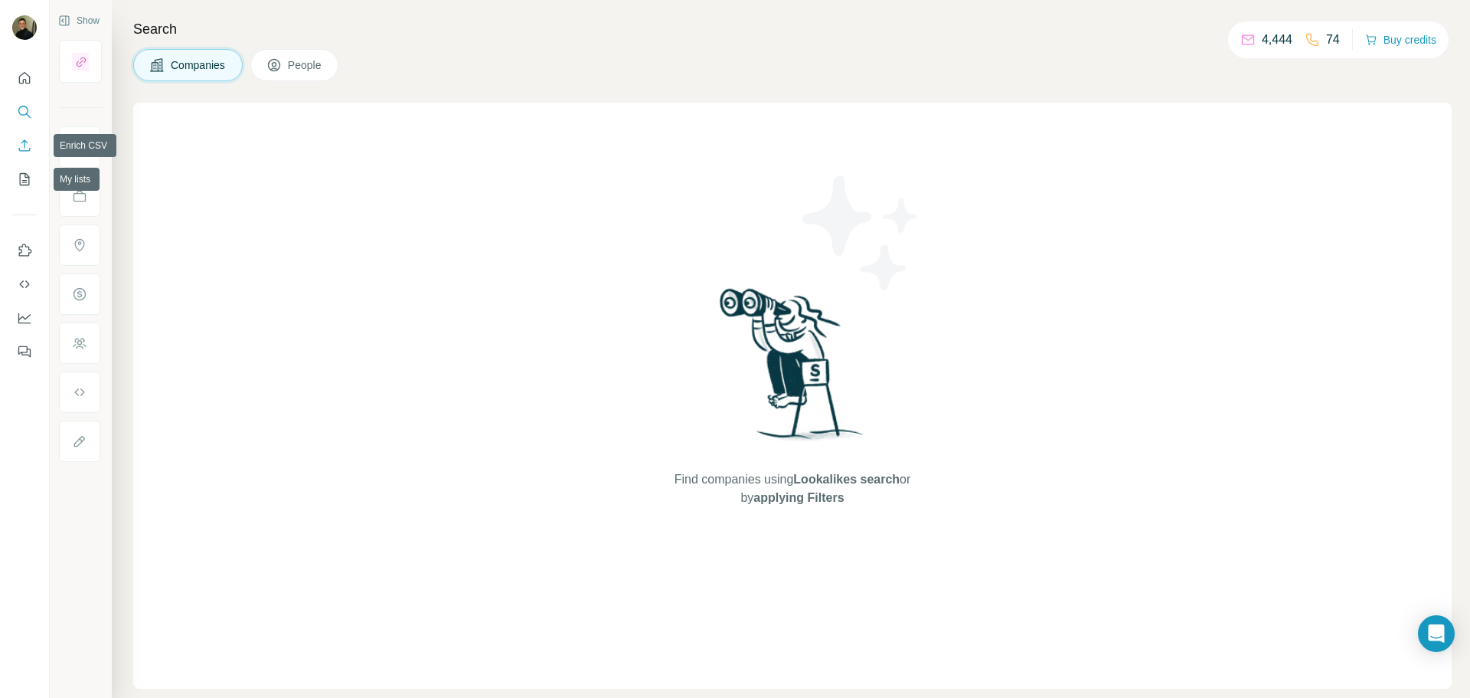
click at [23, 144] on icon "Enrich CSV" at bounding box center [24, 145] width 15 height 15
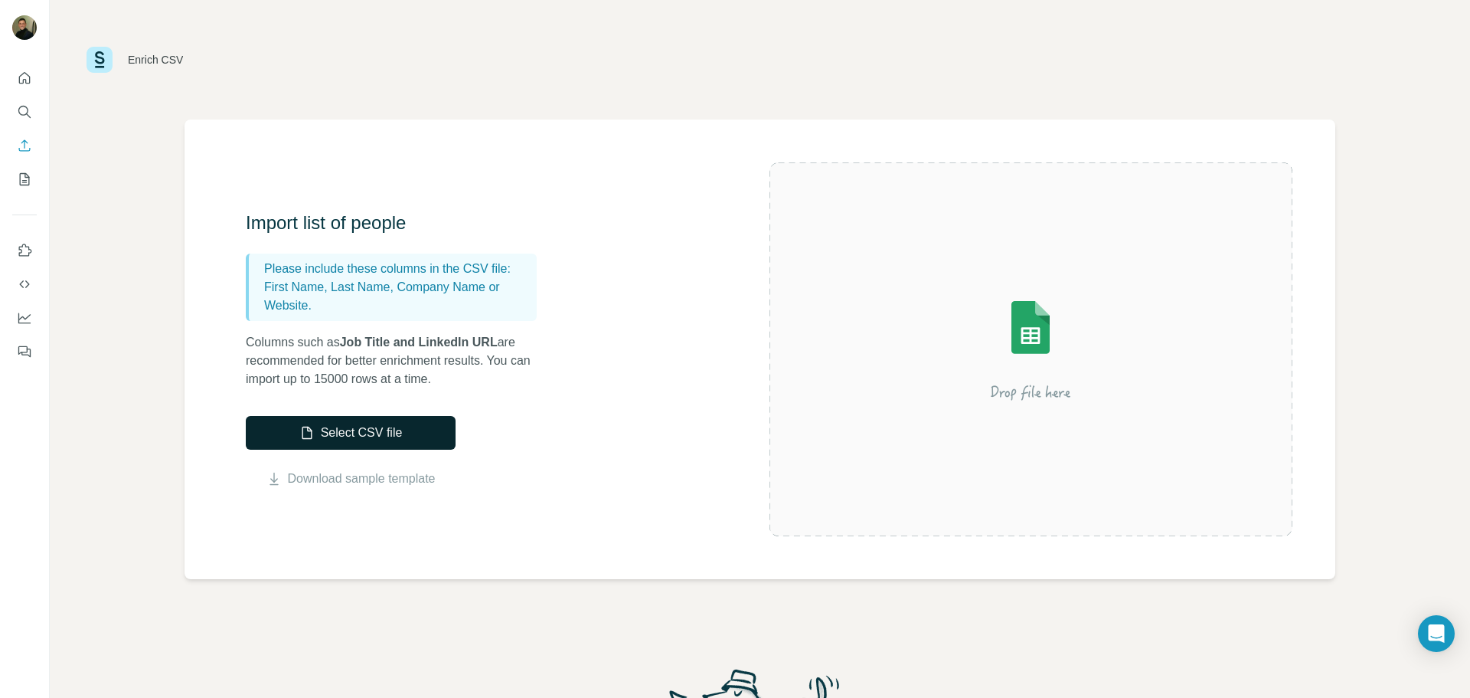
click at [379, 423] on button "Select CSV file" at bounding box center [351, 433] width 210 height 34
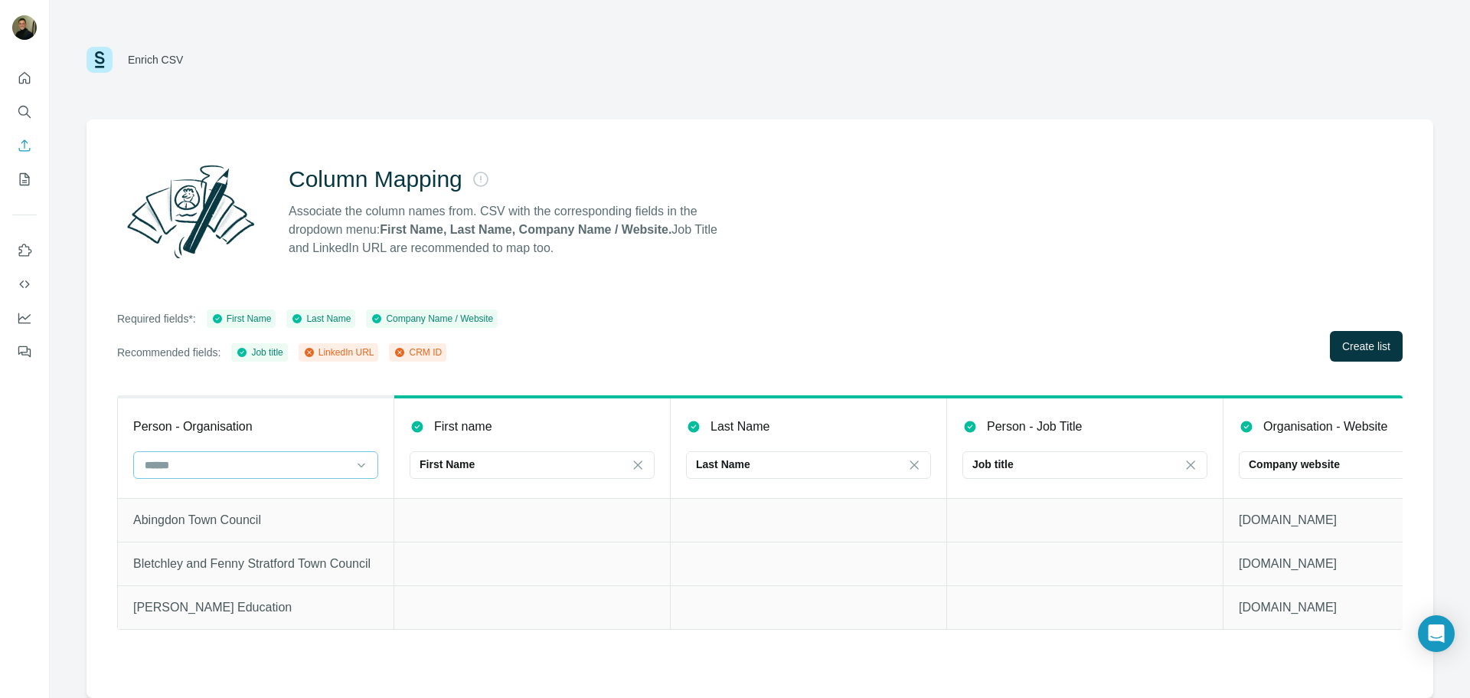
click at [249, 461] on input at bounding box center [246, 464] width 207 height 17
click at [229, 501] on div "Company Name" at bounding box center [255, 499] width 219 height 15
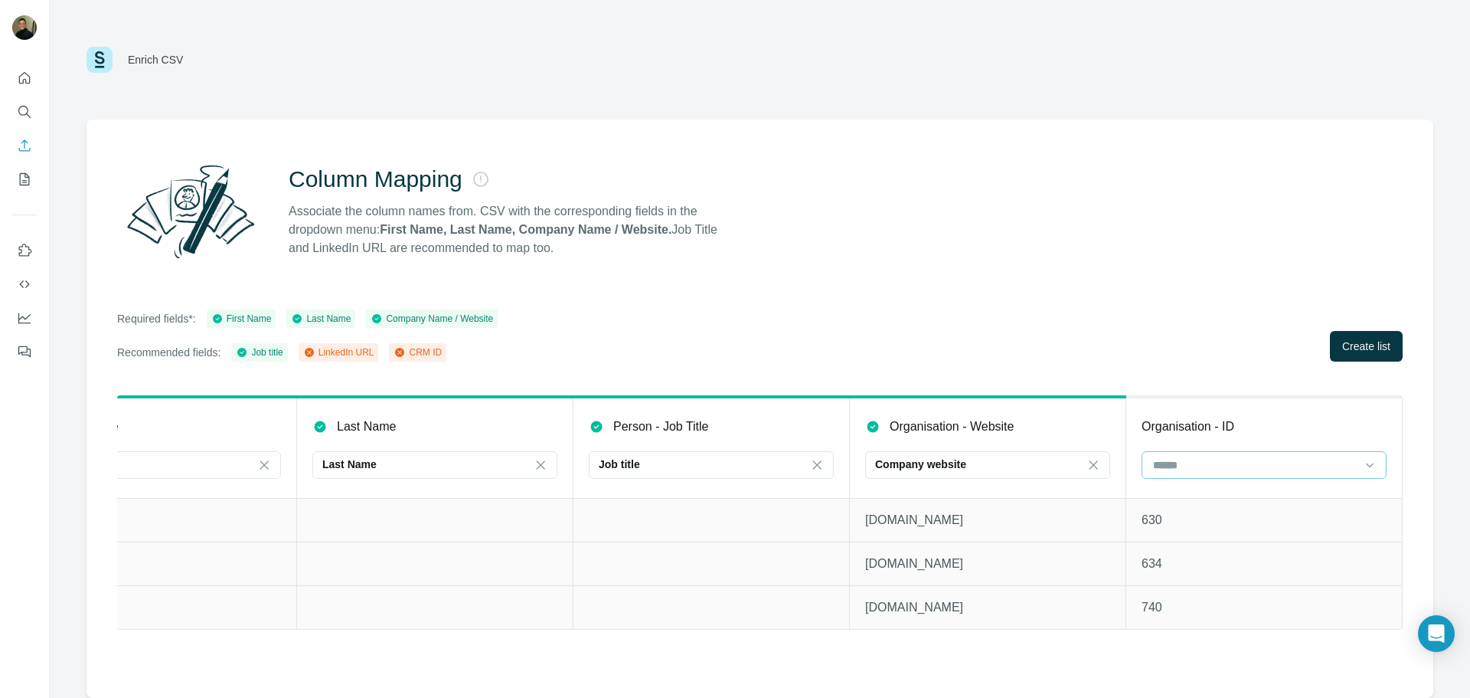
click at [1230, 478] on div at bounding box center [1264, 465] width 245 height 28
click at [1192, 525] on p "CRM ID" at bounding box center [1174, 526] width 38 height 15
click at [1355, 353] on span "Create list" at bounding box center [1367, 346] width 48 height 15
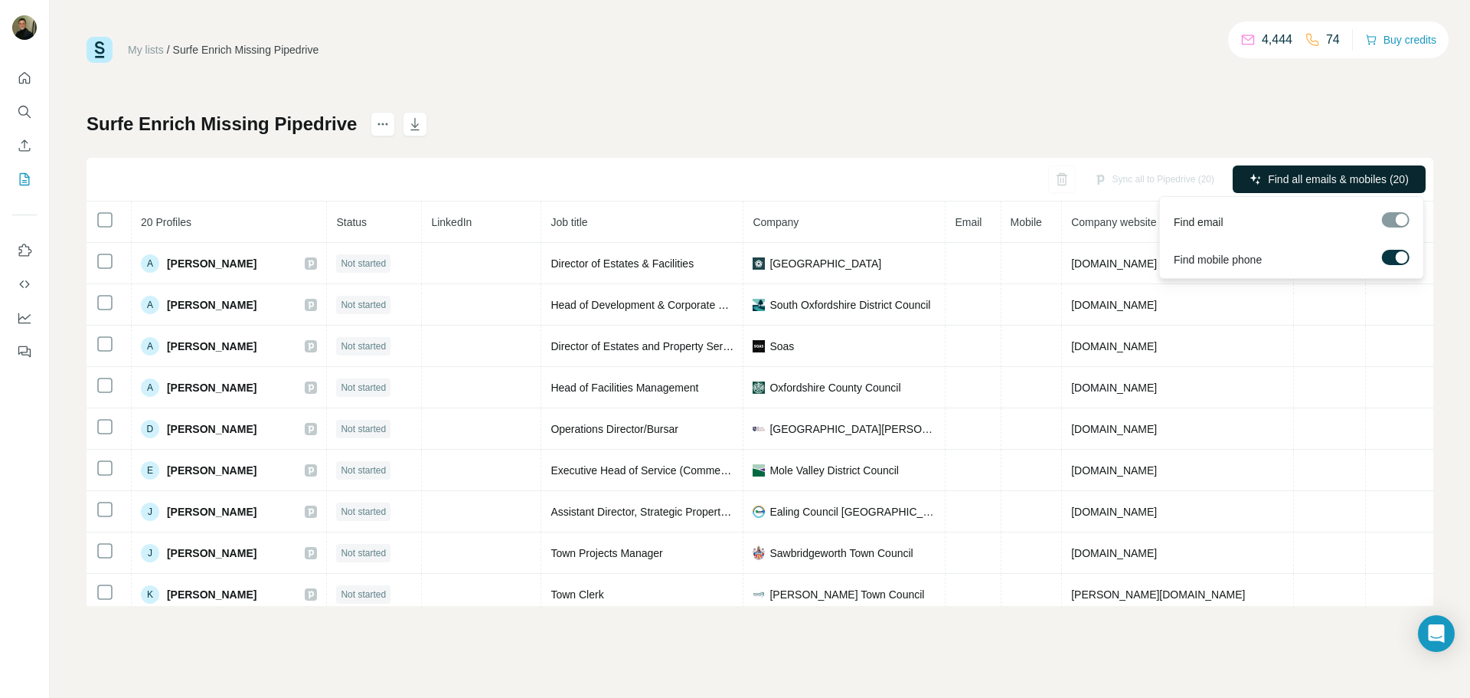
click at [1334, 175] on span "Find all emails & mobiles (20)" at bounding box center [1338, 179] width 141 height 15
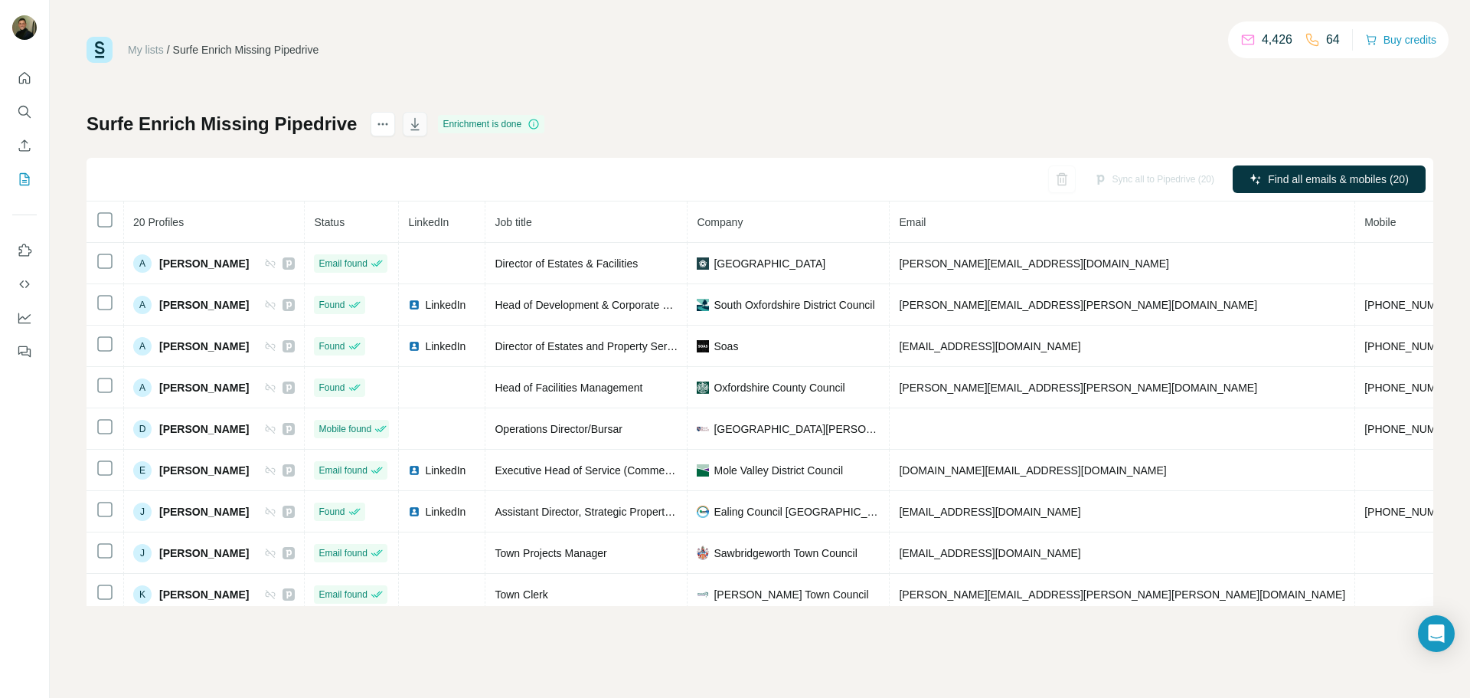
click at [421, 122] on button "button" at bounding box center [415, 124] width 25 height 25
